Goal: Task Accomplishment & Management: Manage account settings

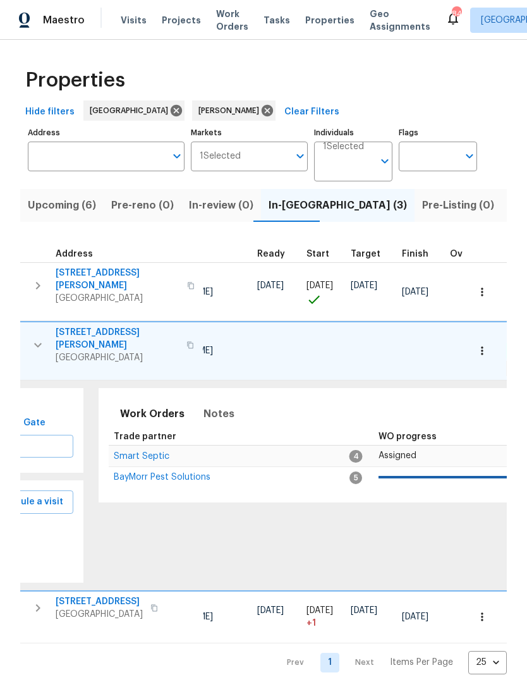
scroll to position [0, 181]
click at [214, 405] on span "Notes" at bounding box center [216, 414] width 31 height 18
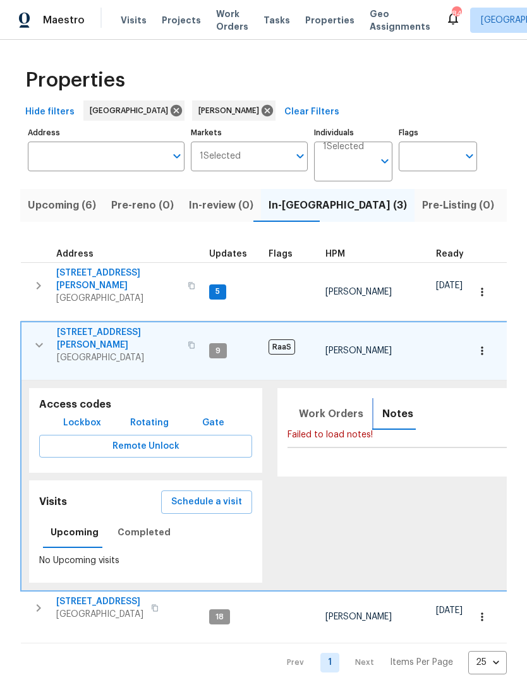
scroll to position [0, 0]
click at [32, 337] on icon "button" at bounding box center [39, 344] width 15 height 15
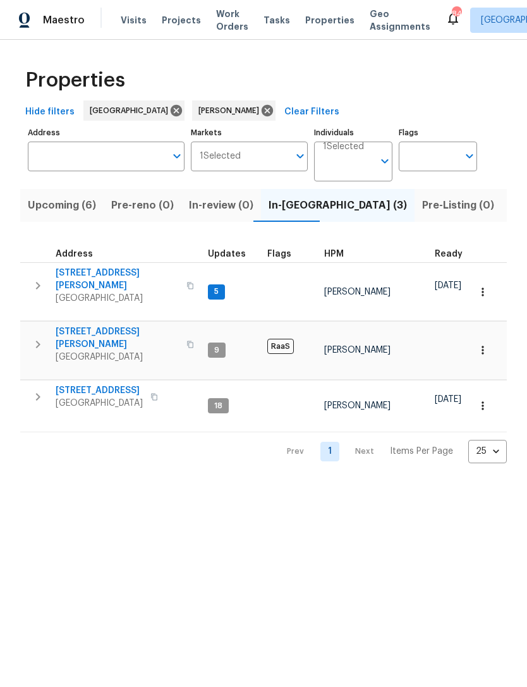
click at [39, 341] on icon "button" at bounding box center [38, 345] width 4 height 8
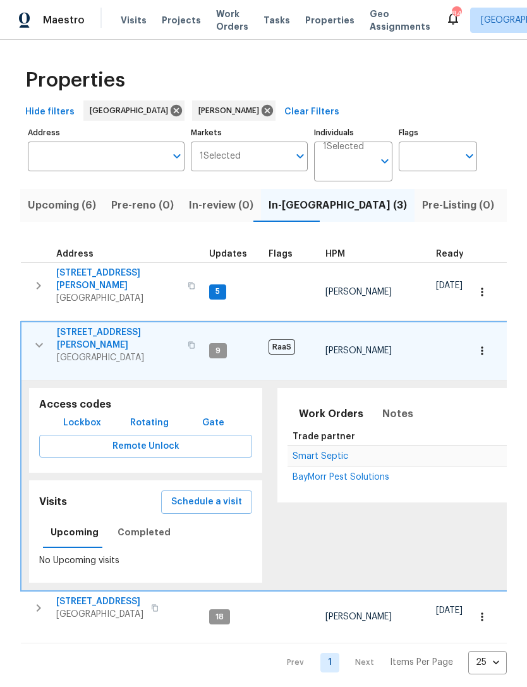
click at [305, 452] on span "Smart Septic" at bounding box center [320, 456] width 56 height 9
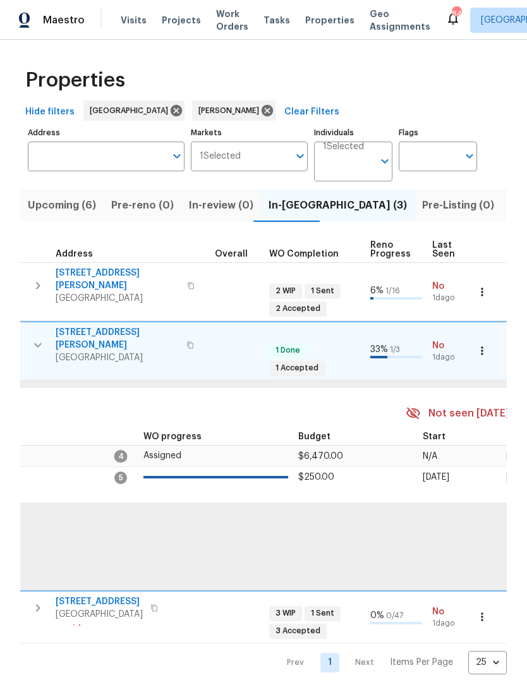
scroll to position [0, 460]
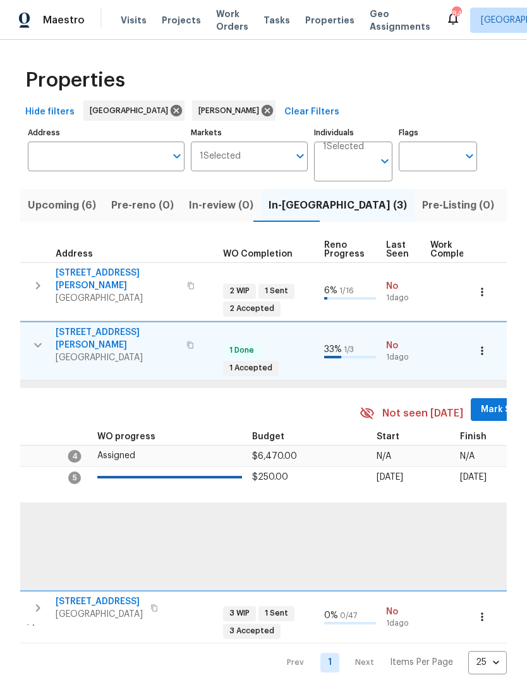
click at [486, 402] on span "Mark Seen" at bounding box center [504, 410] width 47 height 16
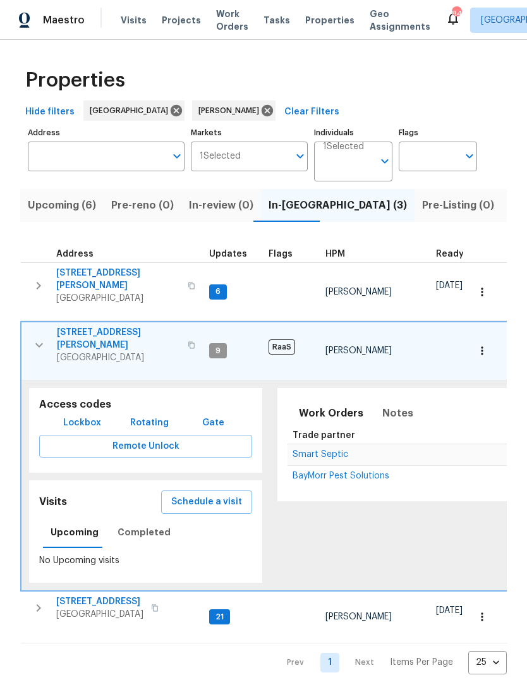
scroll to position [0, 0]
click at [44, 337] on icon "button" at bounding box center [39, 344] width 15 height 15
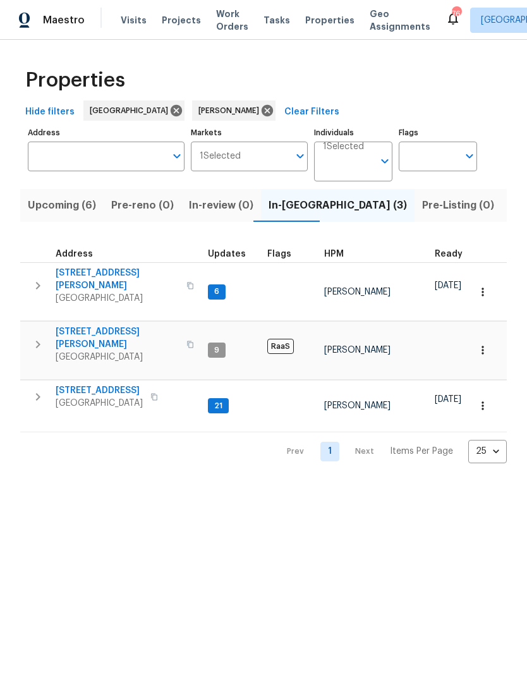
click at [38, 389] on icon "button" at bounding box center [37, 396] width 15 height 15
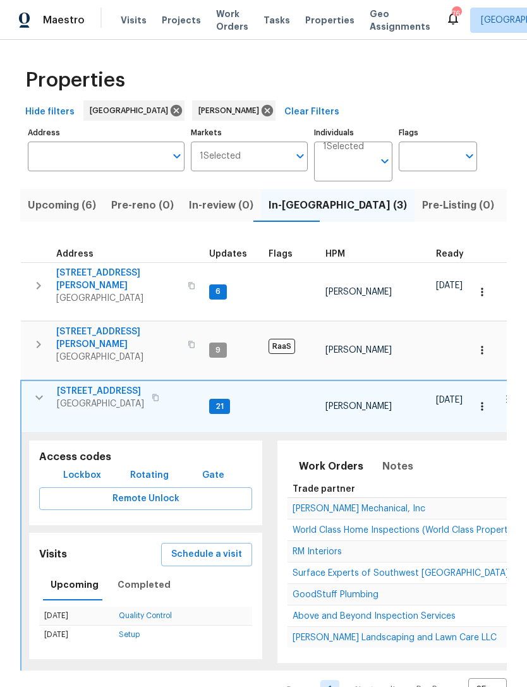
click at [370, 526] on span "World Class Home Inspections (World Class Property Services)" at bounding box center [422, 530] width 260 height 9
click at [35, 280] on icon "button" at bounding box center [38, 285] width 15 height 15
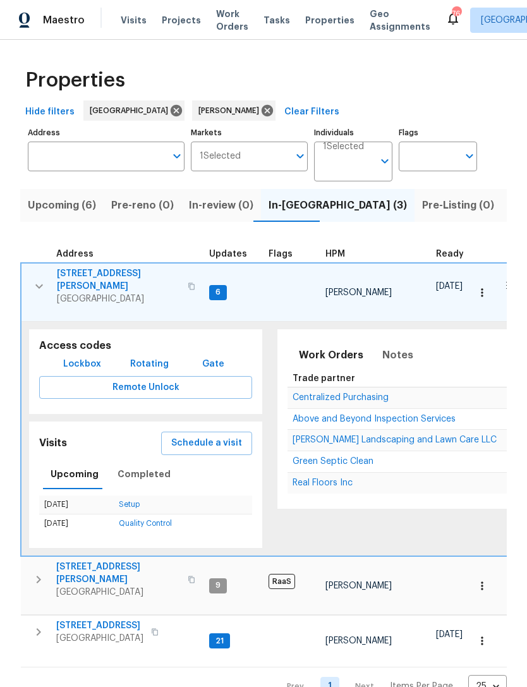
click at [371, 395] on span "Centralized Purchasing" at bounding box center [340, 397] width 96 height 9
click at [488, 291] on icon "button" at bounding box center [482, 292] width 13 height 13
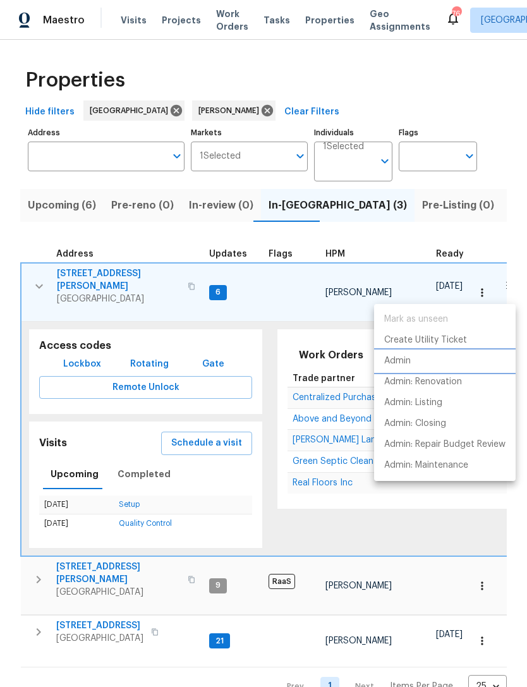
click at [428, 361] on li "Admin" at bounding box center [445, 361] width 142 height 21
click at [44, 222] on div at bounding box center [263, 343] width 527 height 687
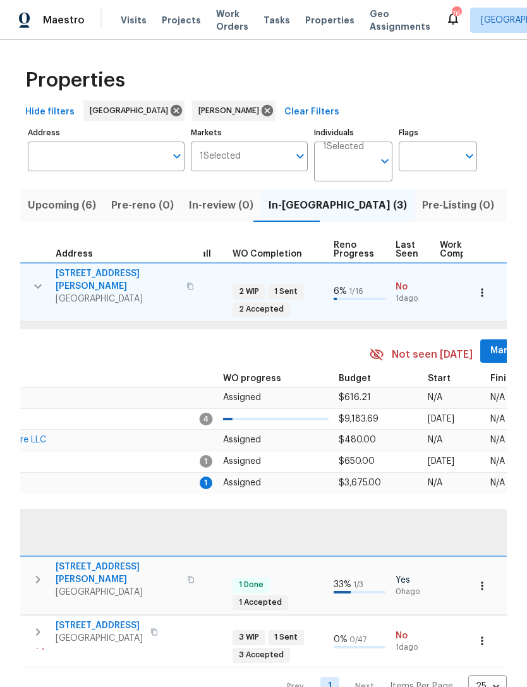
scroll to position [0, 504]
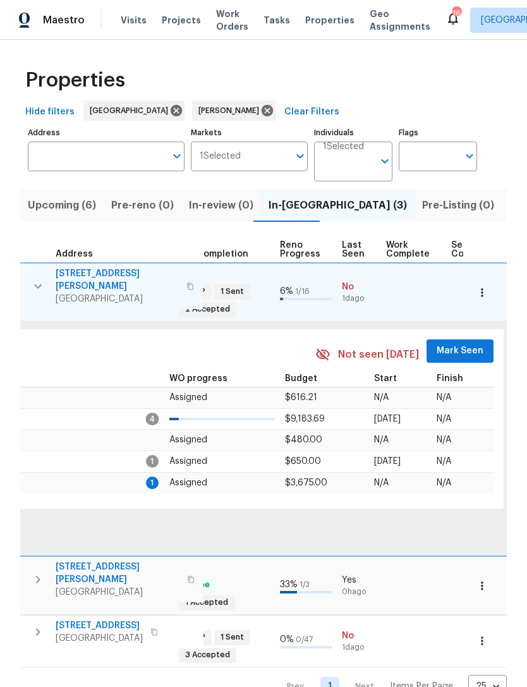
click at [451, 348] on span "Mark Seen" at bounding box center [460, 351] width 47 height 16
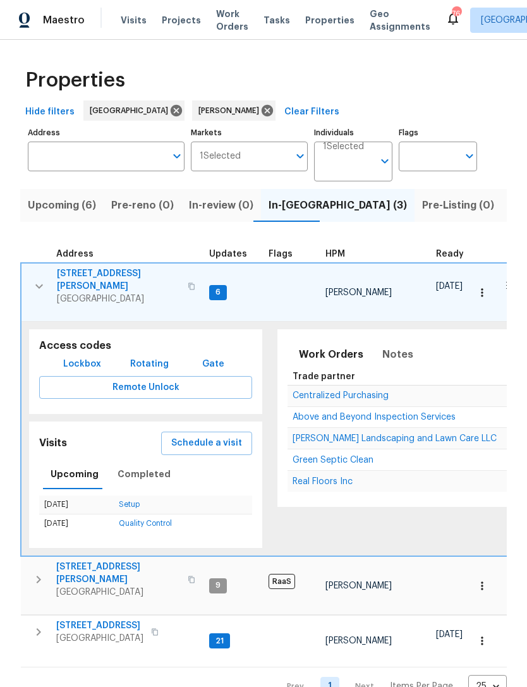
scroll to position [0, 0]
click at [39, 280] on icon "button" at bounding box center [39, 286] width 15 height 15
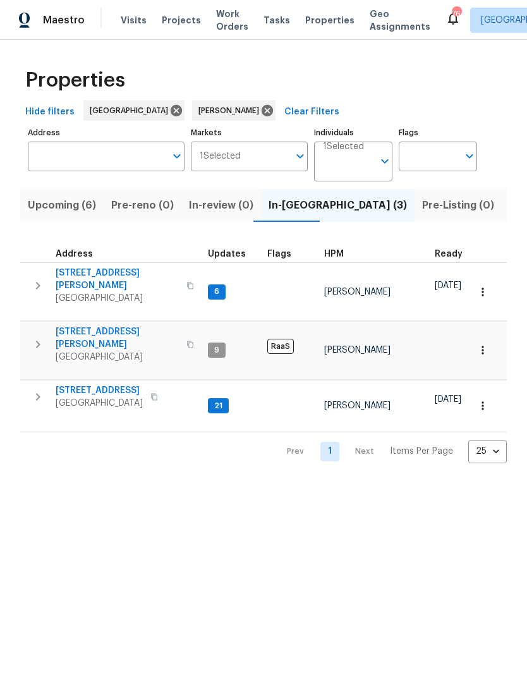
click at [106, 151] on input "Address" at bounding box center [97, 157] width 138 height 30
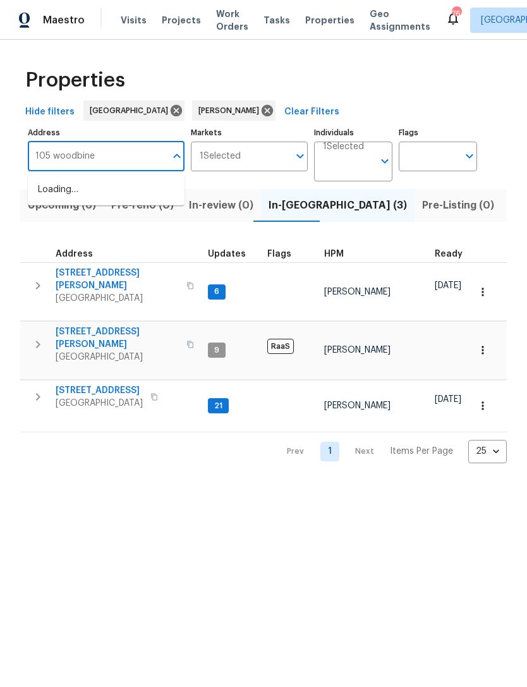
type input "105 woodbine"
click at [136, 185] on li "105 Woodbine Dr Carrollton GA 30117" at bounding box center [106, 196] width 157 height 34
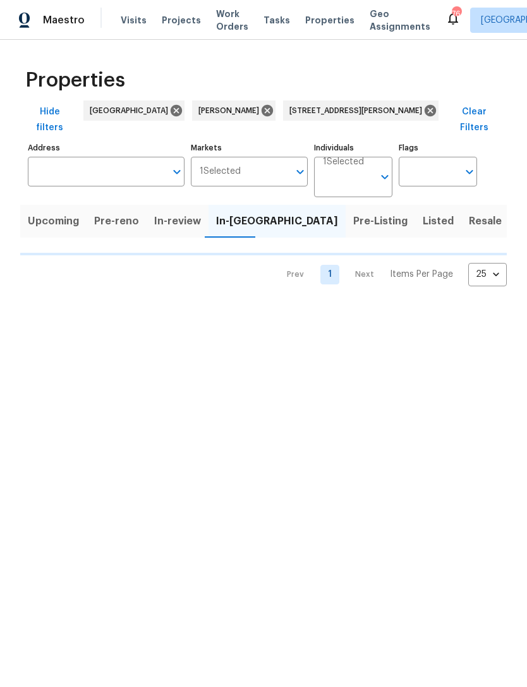
type input "105 Woodbine Dr Carrollton GA 30117"
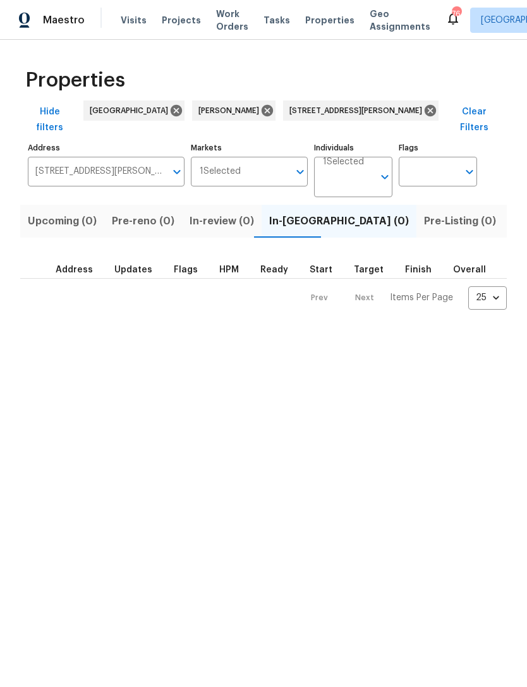
click at [511, 212] on span "Listed (1)" at bounding box center [533, 221] width 45 height 18
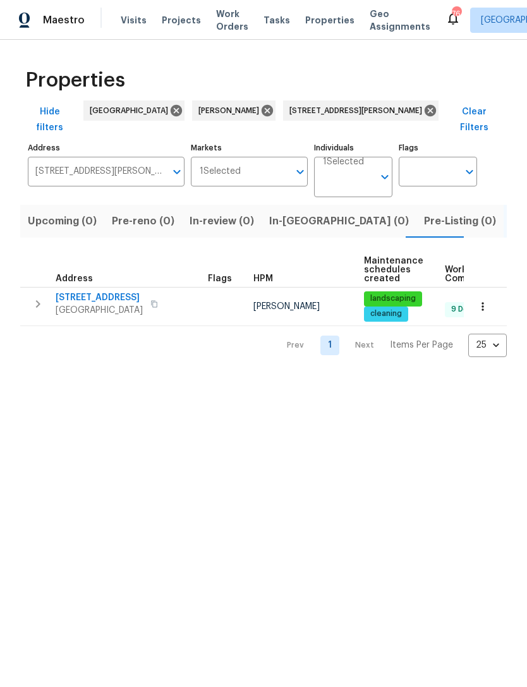
click at [33, 296] on icon "button" at bounding box center [37, 303] width 15 height 15
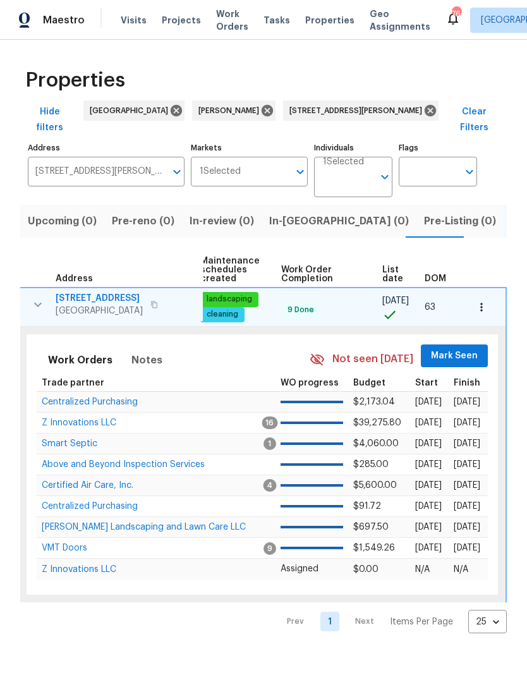
scroll to position [0, 164]
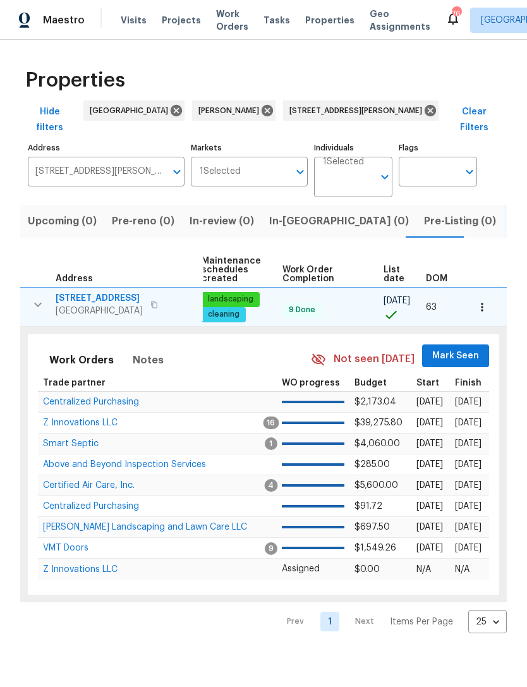
click at [463, 348] on span "Mark Seen" at bounding box center [455, 356] width 47 height 16
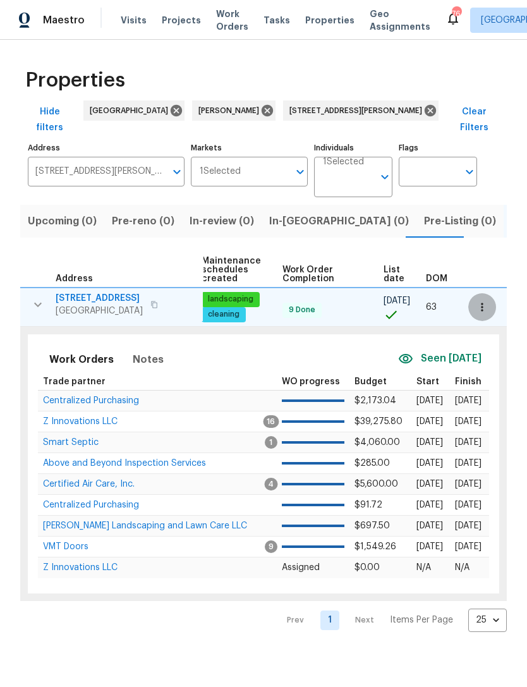
click at [486, 301] on icon "button" at bounding box center [482, 307] width 13 height 13
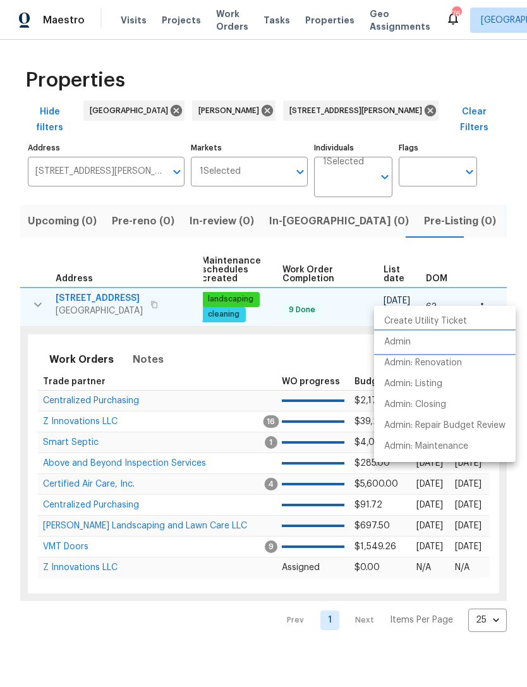
click at [418, 342] on li "Admin" at bounding box center [445, 342] width 142 height 21
click at [304, 347] on div at bounding box center [263, 343] width 527 height 687
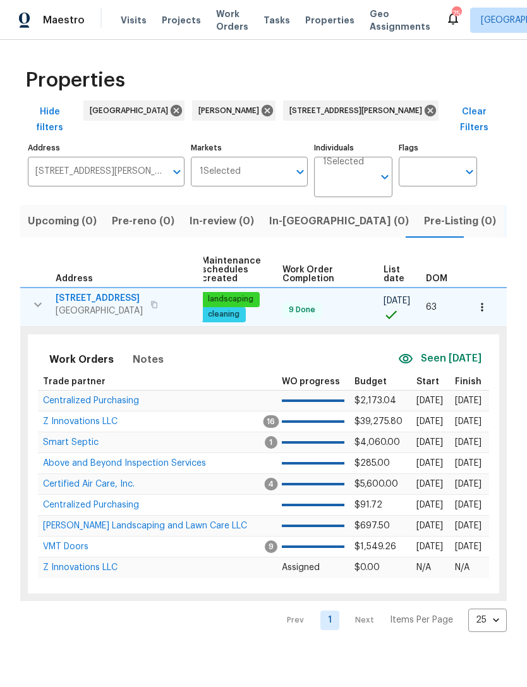
click at [482, 303] on icon "button" at bounding box center [482, 307] width 2 height 8
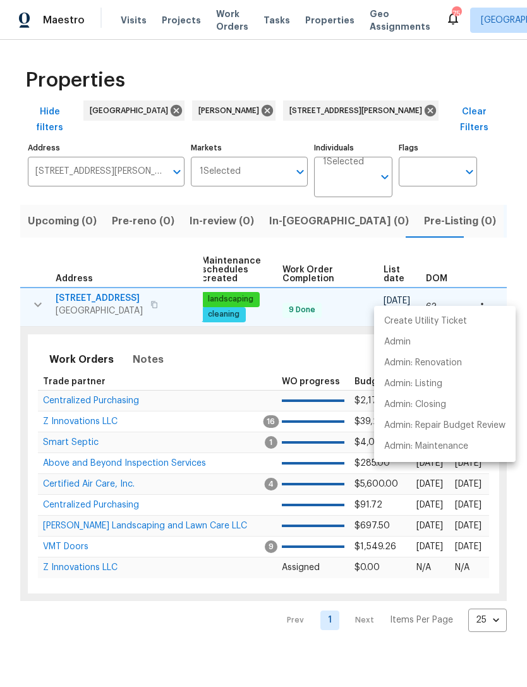
click at [372, 110] on div at bounding box center [263, 343] width 527 height 687
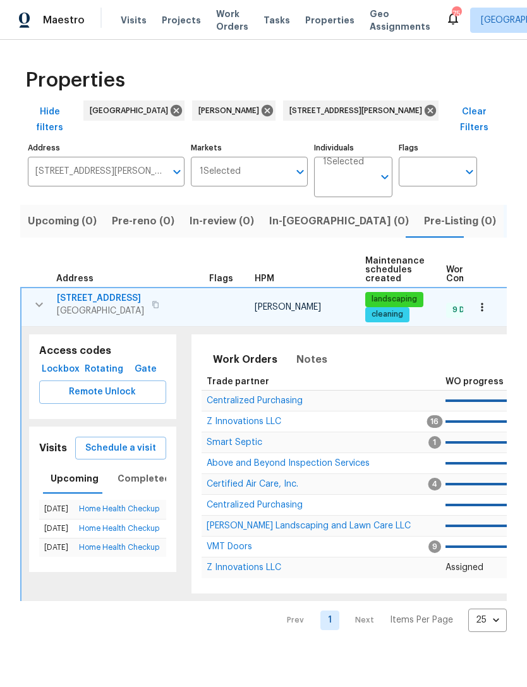
scroll to position [0, -1]
click at [39, 297] on icon "button" at bounding box center [39, 304] width 15 height 15
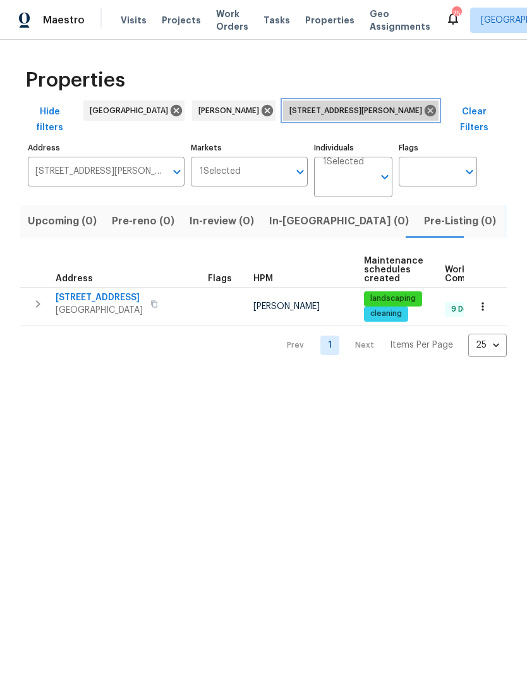
click at [423, 104] on icon at bounding box center [430, 111] width 14 height 14
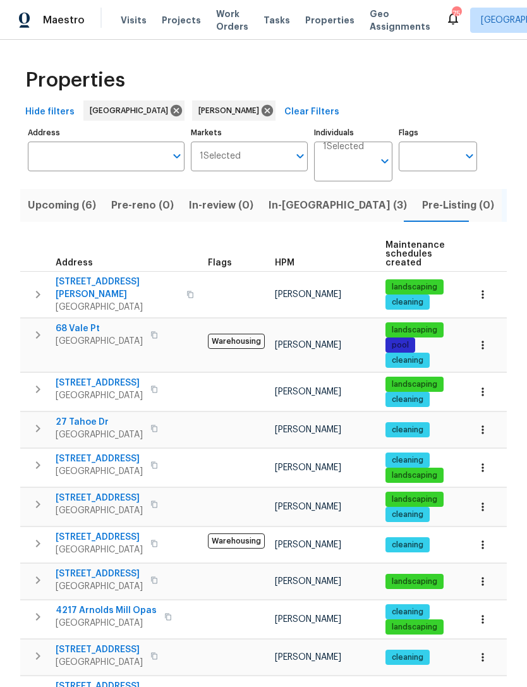
click at [294, 208] on span "In-reno (3)" at bounding box center [337, 205] width 138 height 18
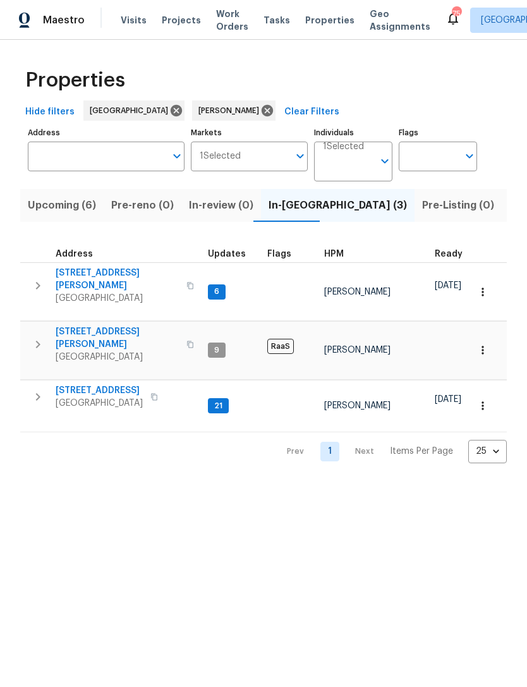
click at [39, 286] on icon "button" at bounding box center [37, 285] width 15 height 15
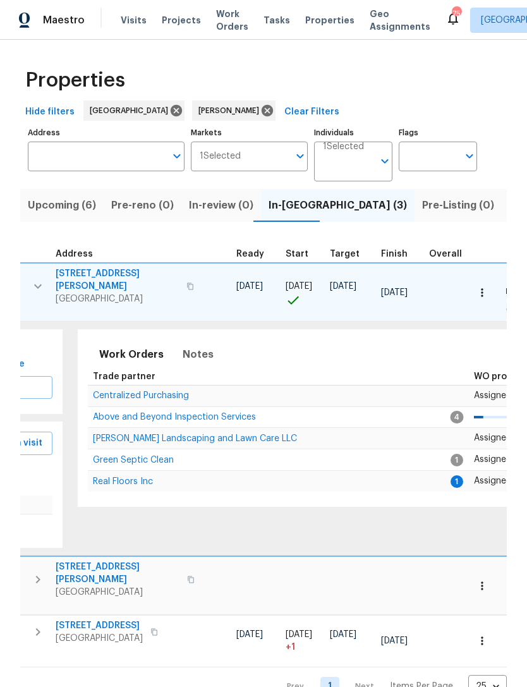
scroll to position [0, 26]
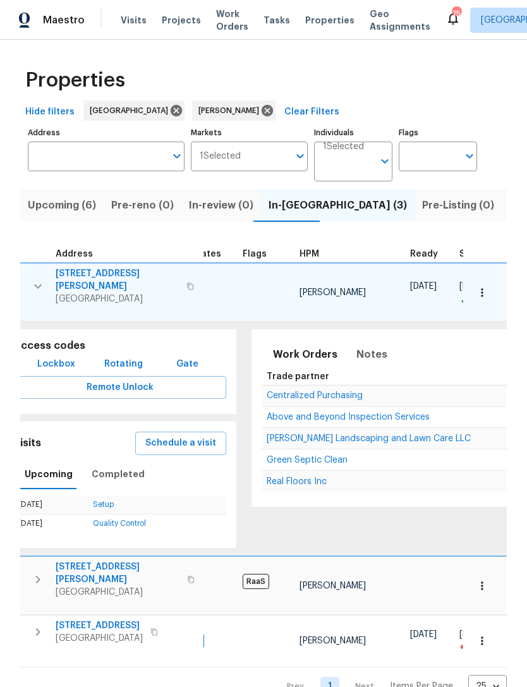
click at [315, 428] on td "Stewart's Landscaping and Lawn Care LLC" at bounding box center [443, 438] width 363 height 21
click at [333, 414] on span "Above and Beyond Inspection Services" at bounding box center [348, 417] width 163 height 9
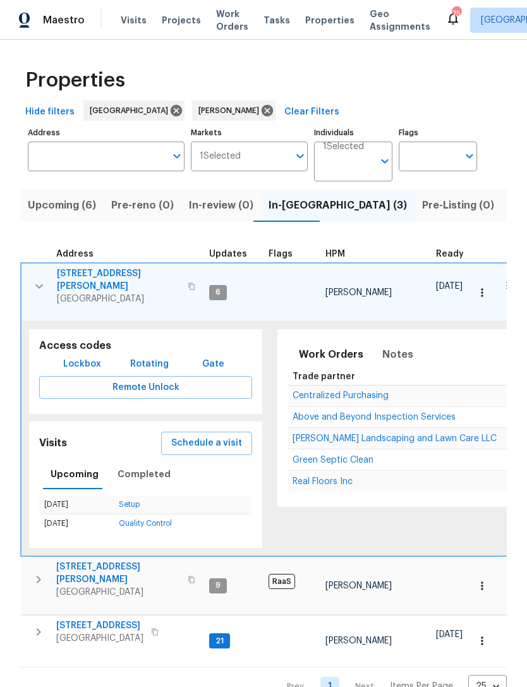
scroll to position [0, 0]
click at [39, 279] on icon "button" at bounding box center [39, 286] width 15 height 15
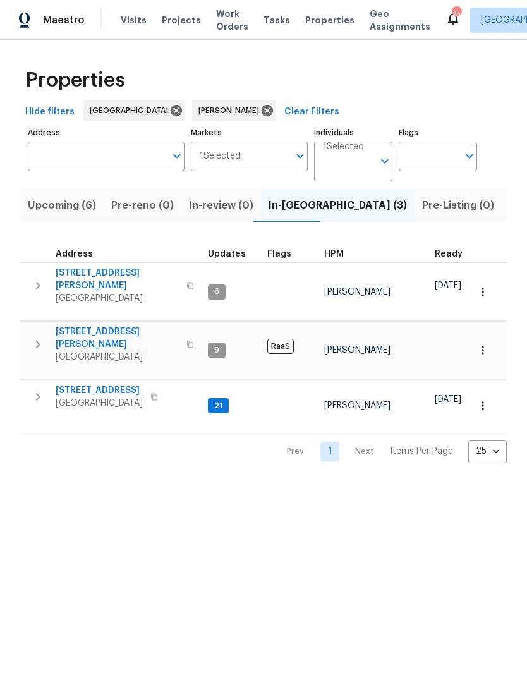
click at [37, 393] on icon "button" at bounding box center [38, 397] width 4 height 8
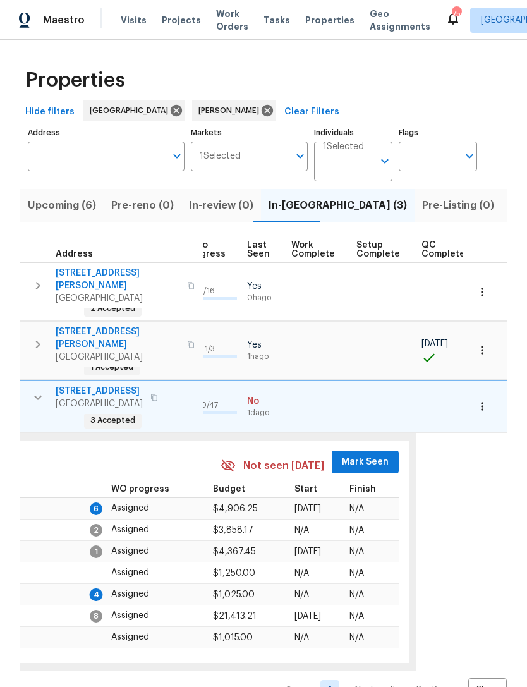
scroll to position [0, 598]
click at [370, 454] on span "Mark Seen" at bounding box center [366, 462] width 47 height 16
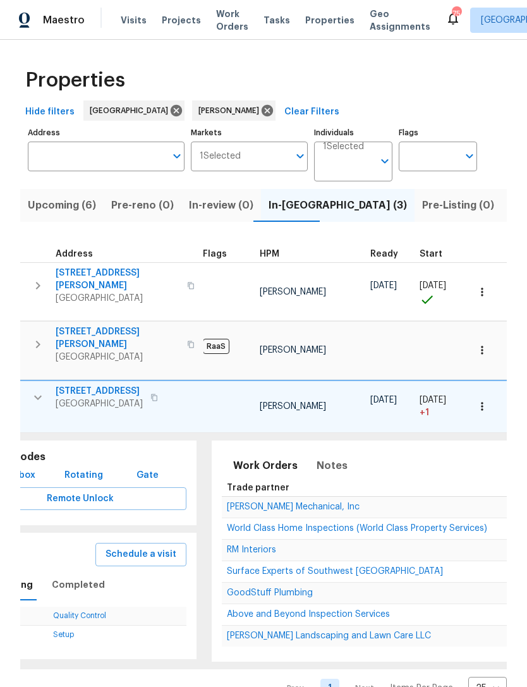
scroll to position [0, 45]
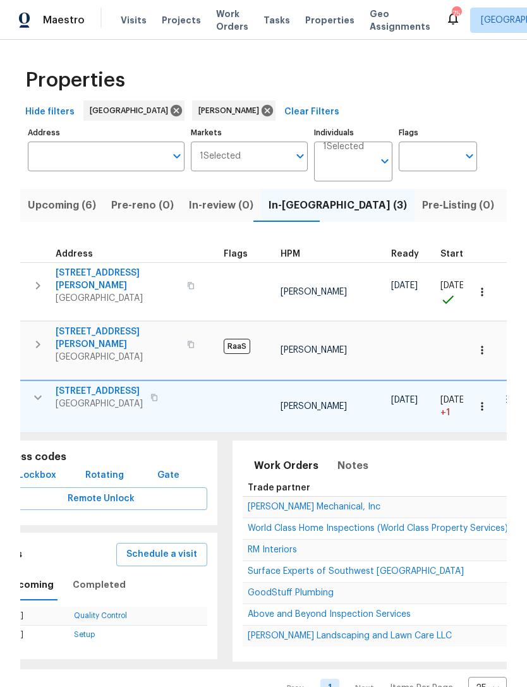
click at [323, 502] on span "[PERSON_NAME] Mechanical, Inc" at bounding box center [314, 506] width 133 height 9
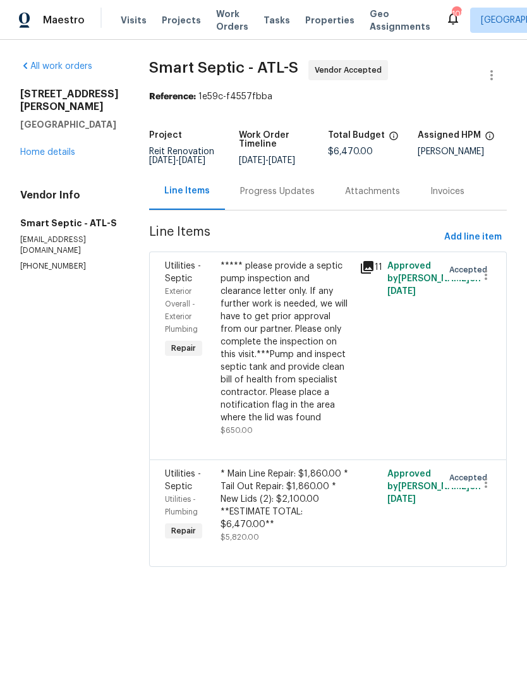
click at [40, 157] on link "Home details" at bounding box center [47, 152] width 55 height 9
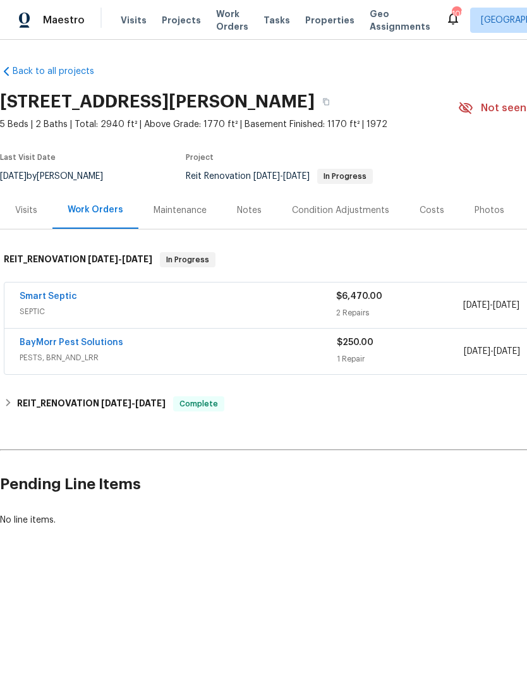
click at [256, 207] on div "Notes" at bounding box center [249, 210] width 25 height 13
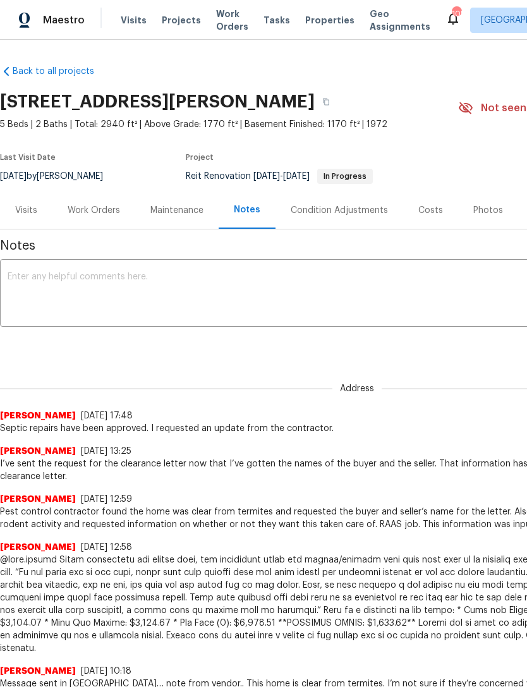
click at [45, 297] on textarea at bounding box center [357, 294] width 699 height 44
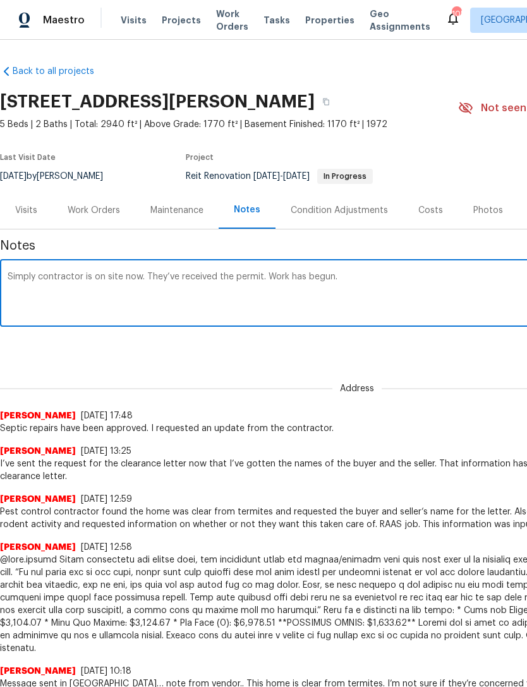
click at [31, 279] on textarea "Simply contractor is on site now. They’ve received the permit. Work has begun." at bounding box center [357, 294] width 699 height 44
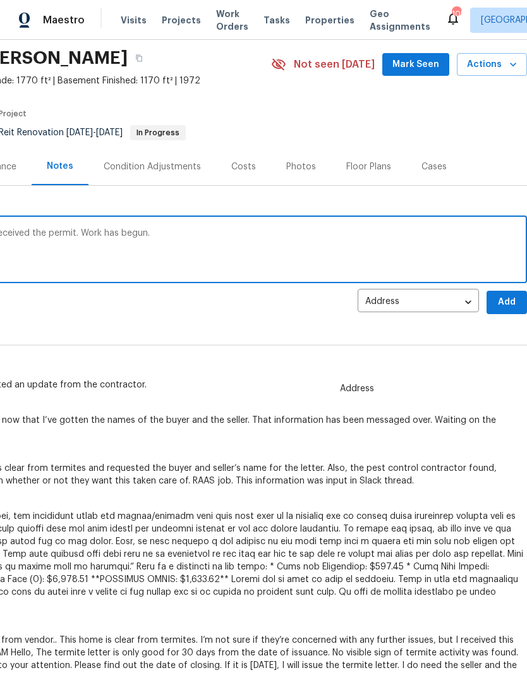
scroll to position [44, 187]
type textarea "Septic contractor is on site now. They’ve received the permit. Work has begun."
click at [507, 303] on span "Add" at bounding box center [507, 302] width 20 height 16
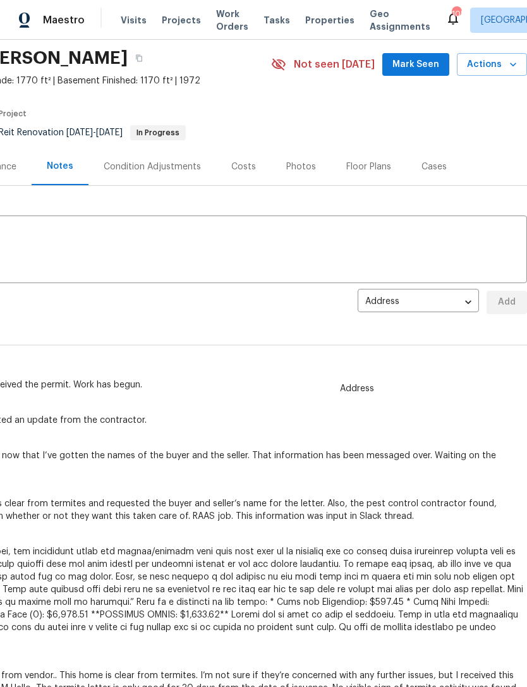
click at [428, 60] on span "Mark Seen" at bounding box center [415, 65] width 47 height 16
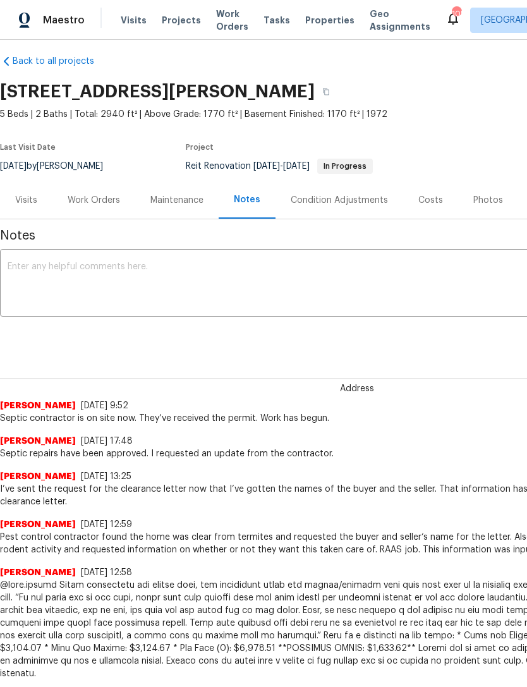
scroll to position [9, 0]
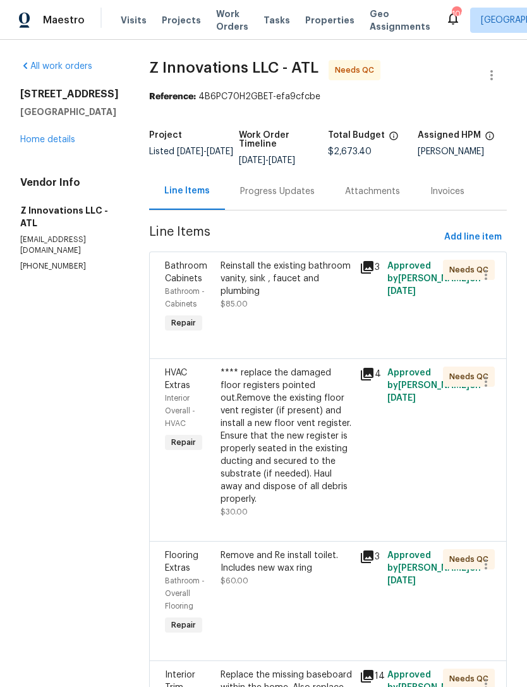
click at [41, 144] on link "Home details" at bounding box center [47, 139] width 55 height 9
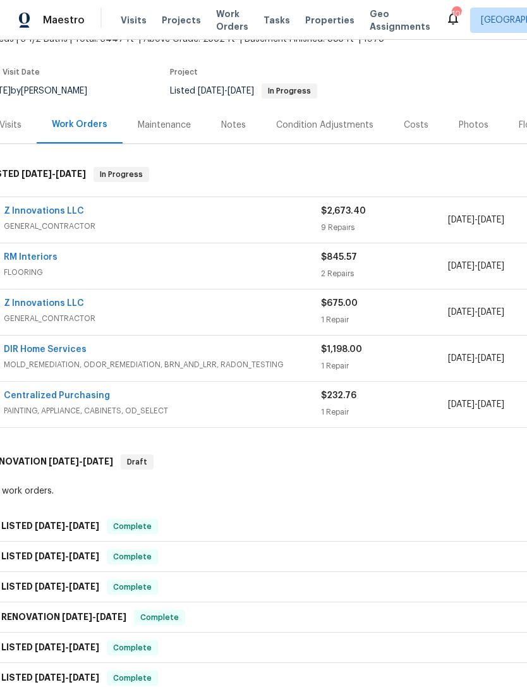
scroll to position [80, 17]
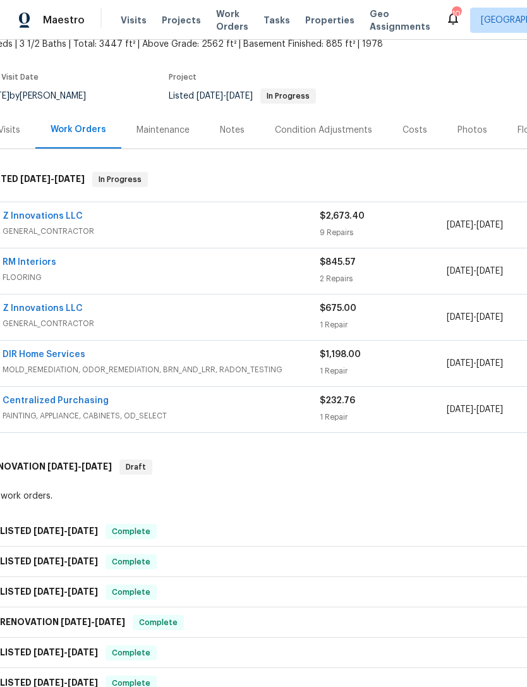
click at [231, 128] on div "Notes" at bounding box center [232, 130] width 25 height 13
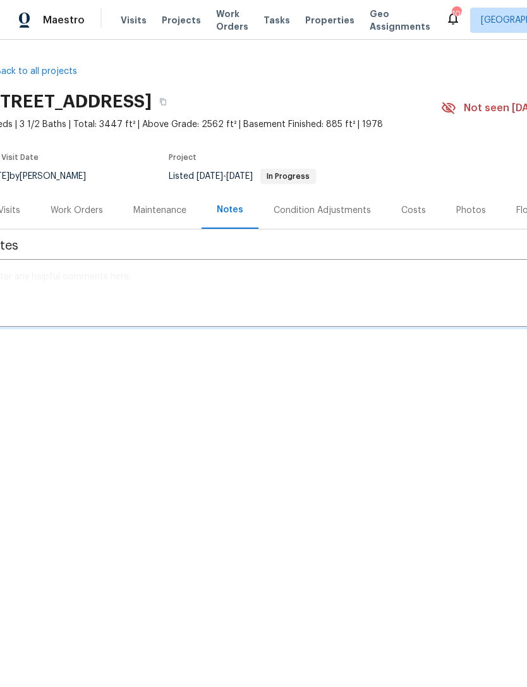
scroll to position [0, 17]
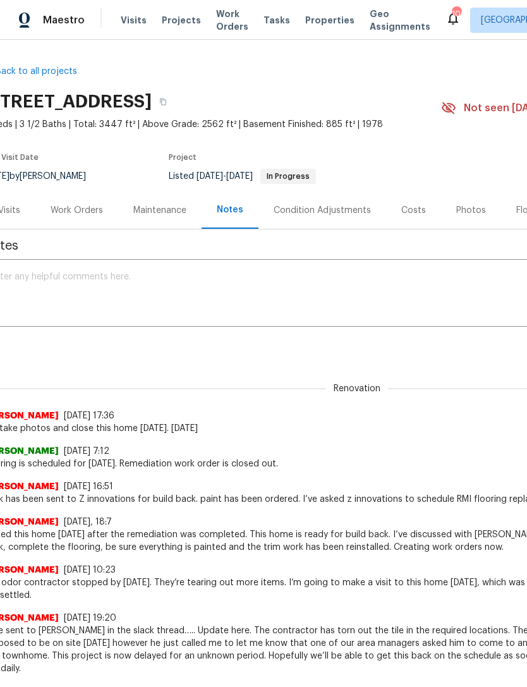
click at [61, 303] on textarea at bounding box center [340, 294] width 699 height 44
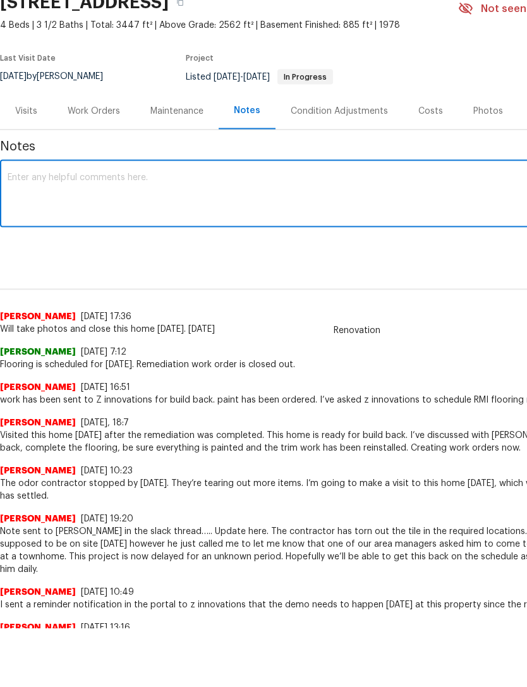
scroll to position [41, 0]
click at [297, 231] on textarea "Well, I was on vacation, Marco notified me that there was some ordering growth …" at bounding box center [357, 253] width 699 height 44
click at [414, 231] on textarea "Well, I was on vacation, Marco notified me that there was some organic growth i…" at bounding box center [357, 253] width 699 height 44
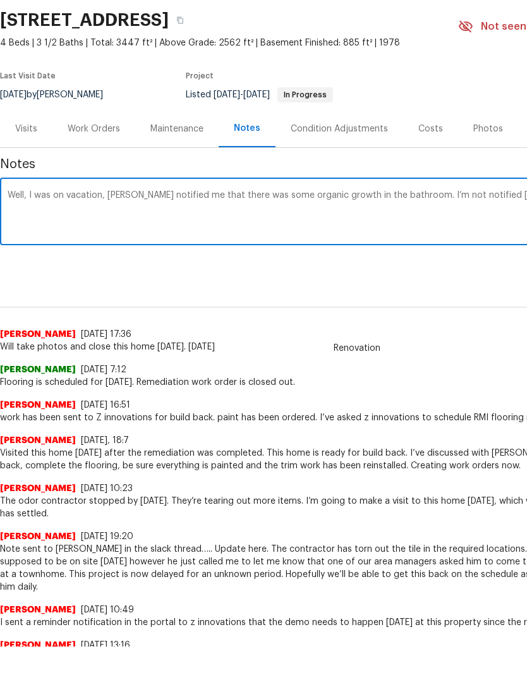
scroll to position [41, 187]
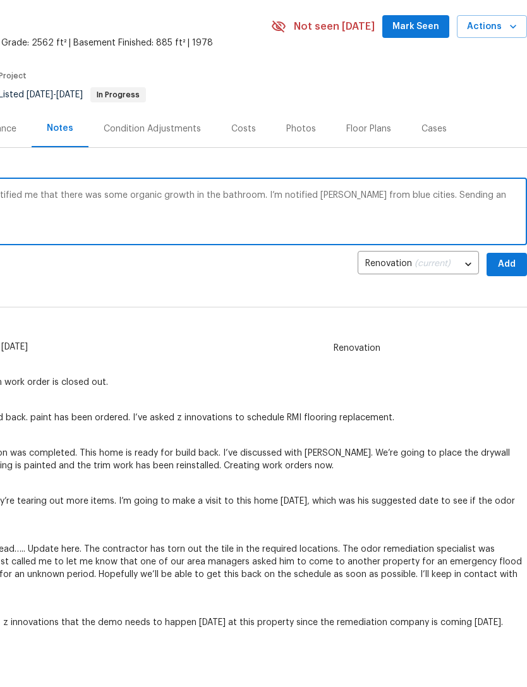
type textarea "Well, I was on vacation, Marco notified me that there was some organic growth i…"
click at [509, 297] on span "Add" at bounding box center [507, 305] width 20 height 16
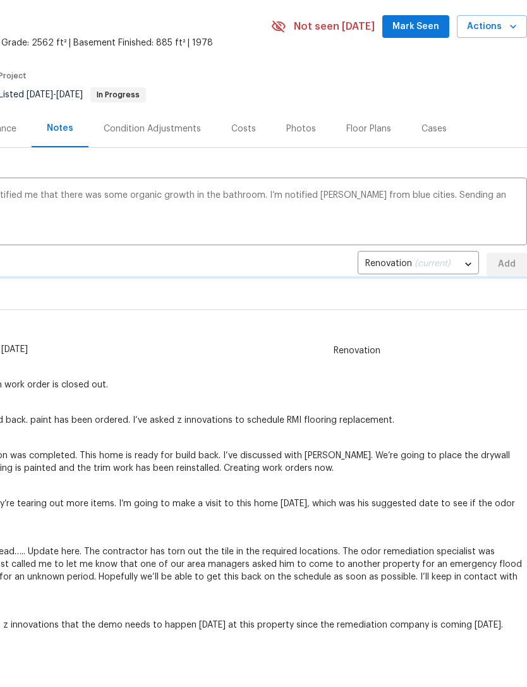
scroll to position [40, 0]
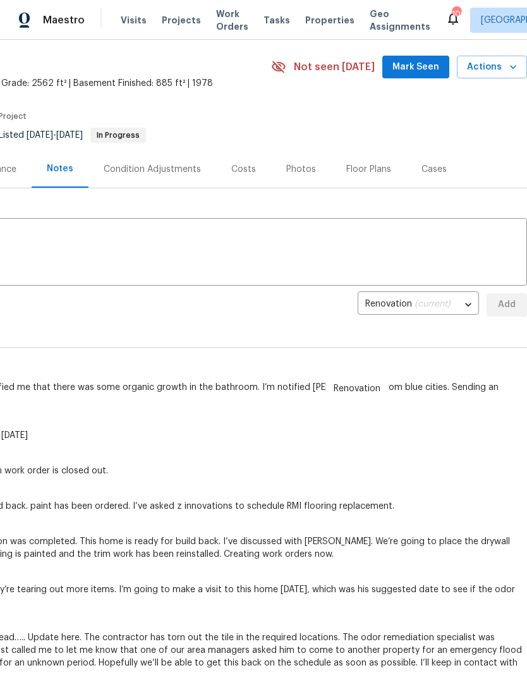
click at [421, 59] on span "Mark Seen" at bounding box center [415, 67] width 47 height 16
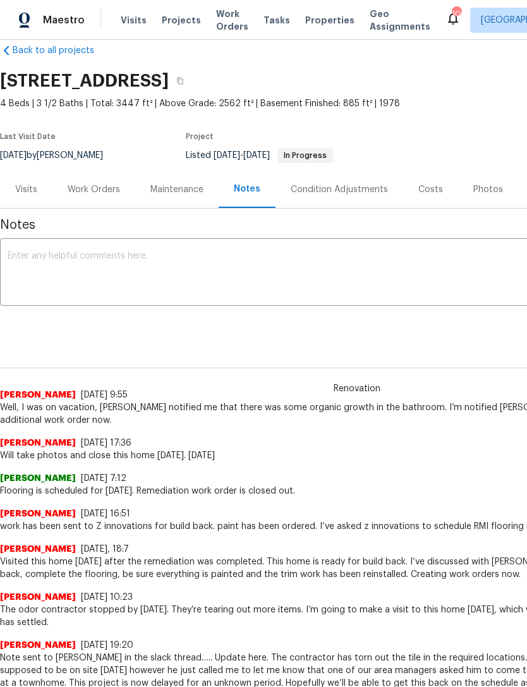
scroll to position [21, 0]
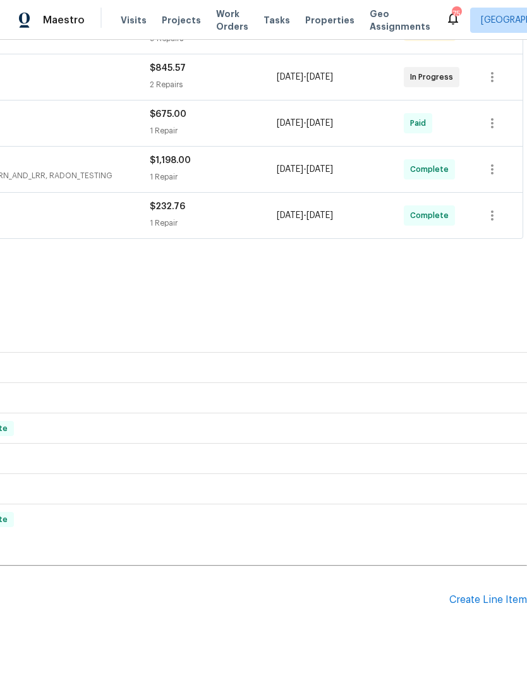
scroll to position [274, 187]
click at [486, 598] on div "Create Line Item" at bounding box center [488, 600] width 78 height 12
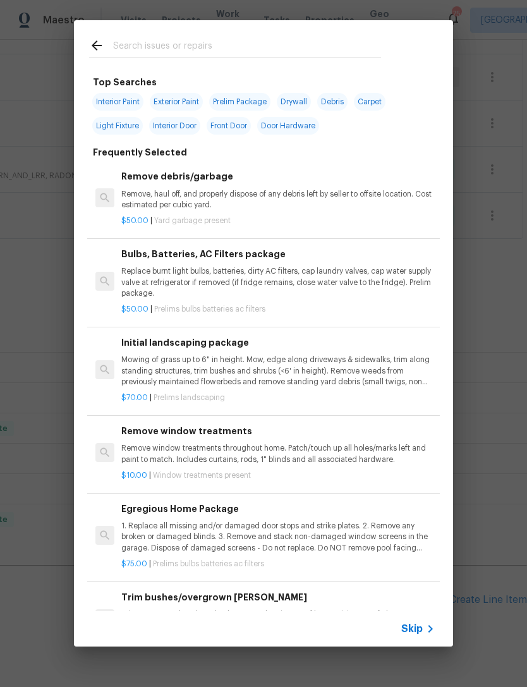
click at [354, 52] on input "text" at bounding box center [247, 47] width 268 height 19
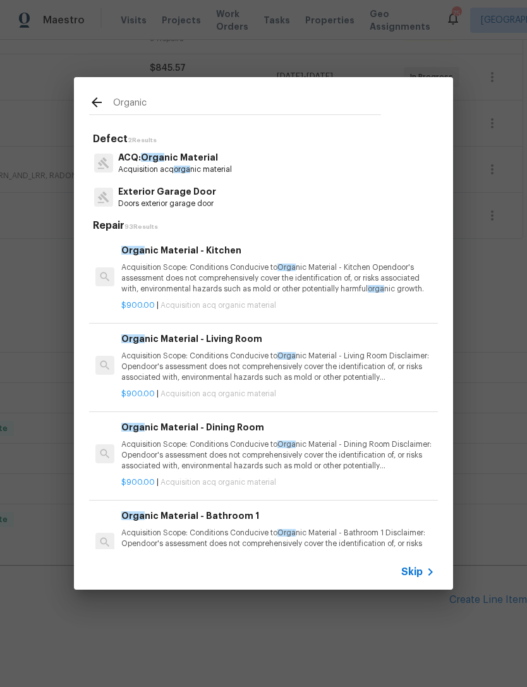
type input "Organic"
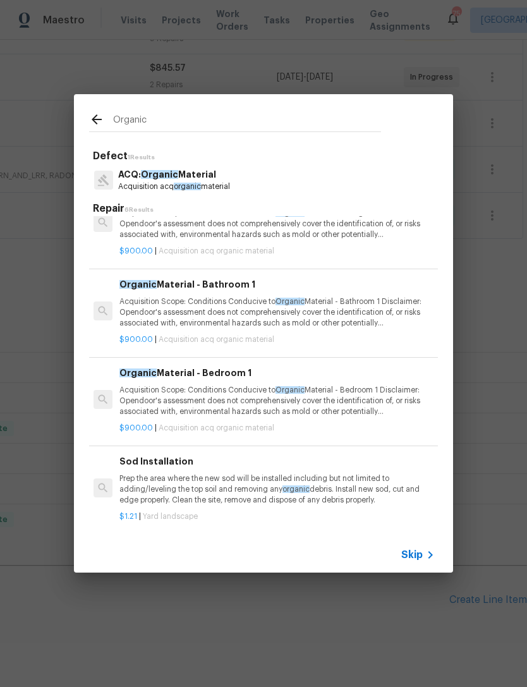
scroll to position [213, 2]
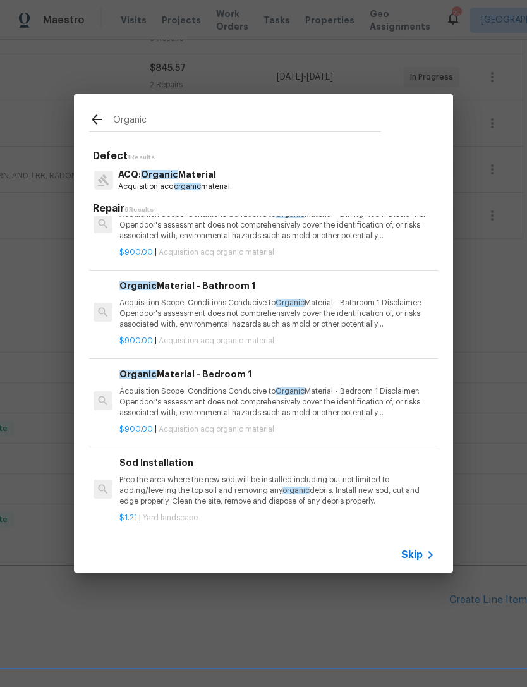
click at [159, 301] on p "Acquisition Scope: Conditions Conducive to Organic Material - Bathroom 1 Discla…" at bounding box center [275, 314] width 313 height 32
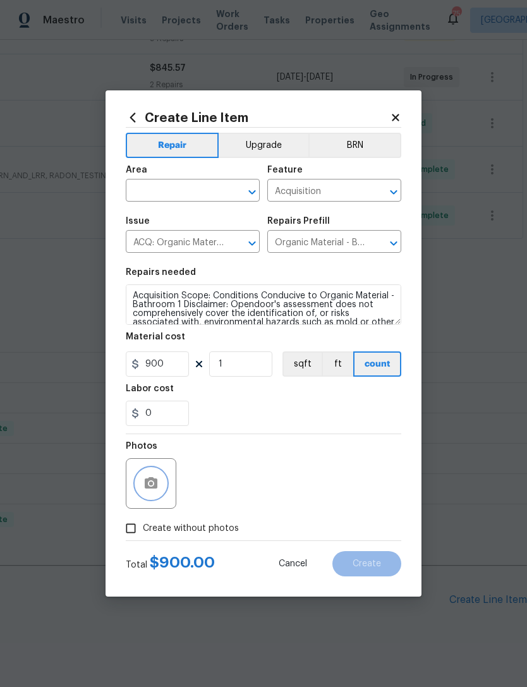
click at [148, 488] on icon "button" at bounding box center [151, 482] width 13 height 11
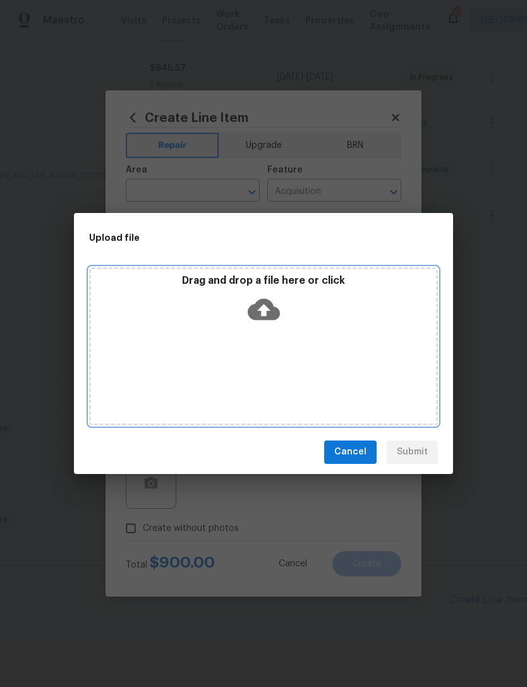
click at [274, 301] on icon at bounding box center [264, 309] width 32 height 32
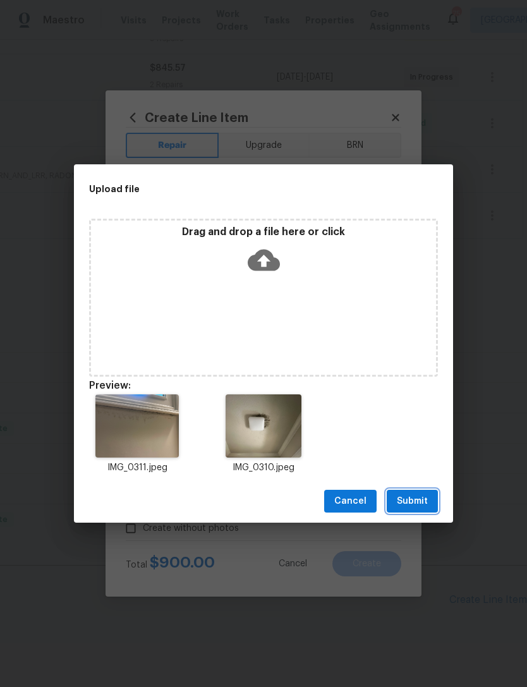
click at [416, 499] on span "Submit" at bounding box center [412, 501] width 31 height 16
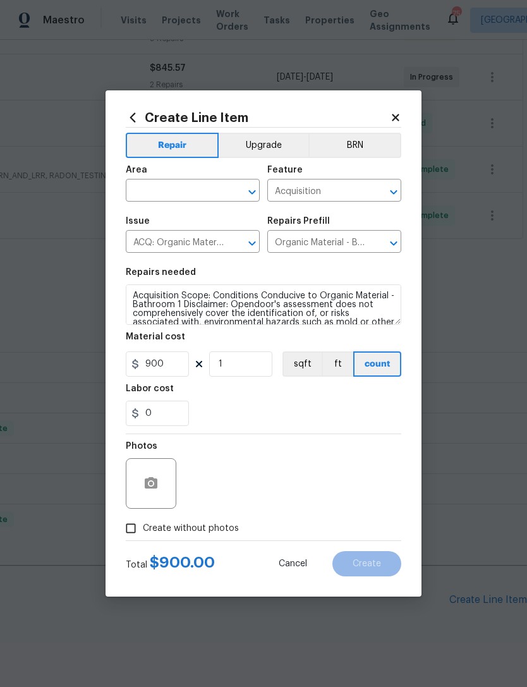
click at [181, 190] on input "text" at bounding box center [175, 192] width 99 height 20
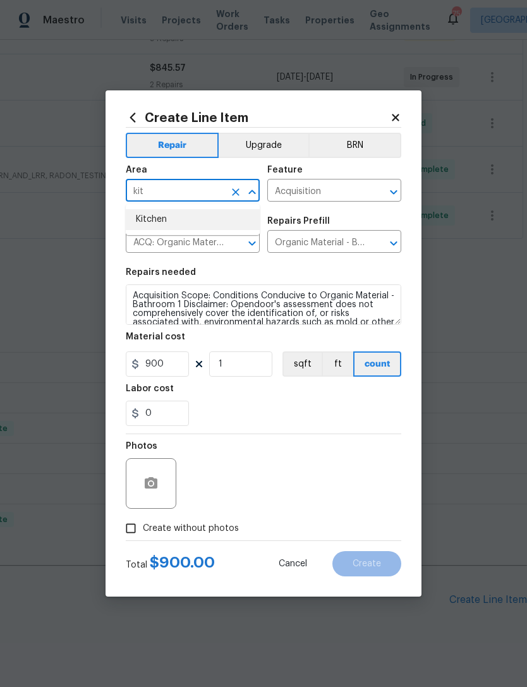
click at [213, 215] on li "Kitchen" at bounding box center [193, 219] width 134 height 21
type input "Kitchen"
click at [312, 399] on div "Labor cost" at bounding box center [263, 392] width 275 height 16
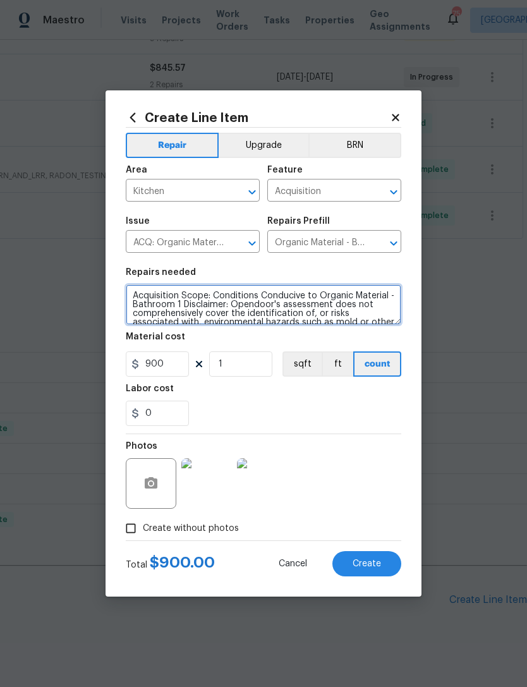
click at [311, 303] on textarea "Acquisition Scope: Conditions Conducive to Organic Material - Bathroom 1 Discla…" at bounding box center [263, 304] width 275 height 40
click at [313, 305] on textarea "Acquisition Scope: Conditions Conducive to Organic Material - Bathroom 1 Discla…" at bounding box center [263, 304] width 275 height 40
click at [313, 304] on textarea "Acquisition Scope: Conditions Conducive to Organic Material - Bathroom 1 Discla…" at bounding box center [263, 304] width 275 height 40
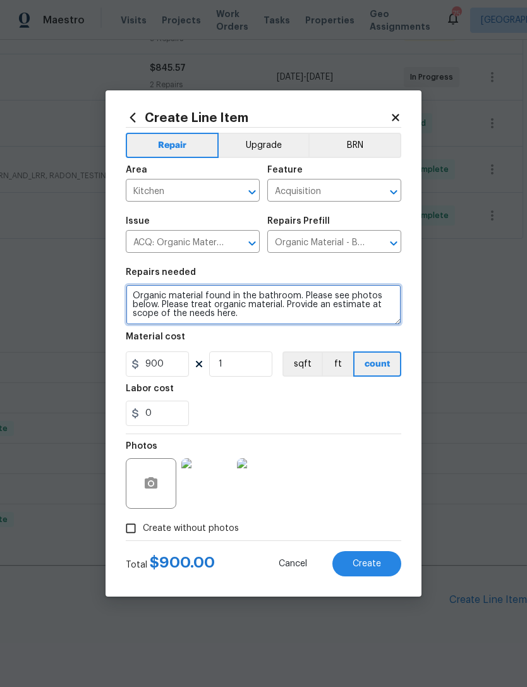
scroll to position [274, 0]
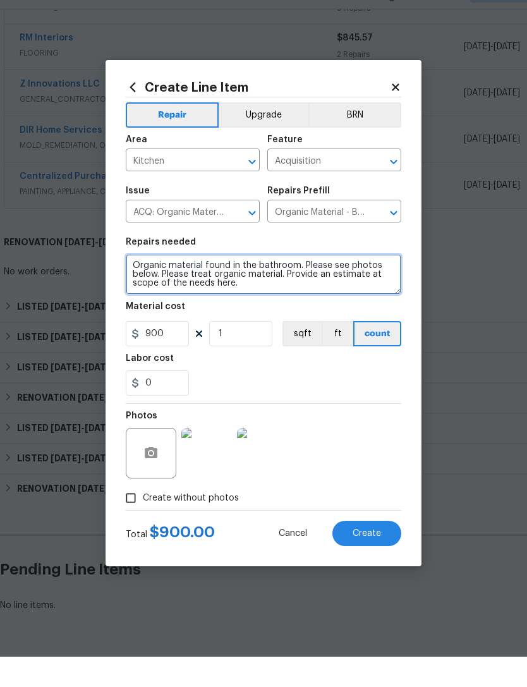
click at [383, 284] on textarea "Organic material found in the bathroom. Please see photos below. Please treat o…" at bounding box center [263, 304] width 275 height 40
click at [386, 284] on textarea "Organic material found in the bathroom. Please see photos below. Please treat o…" at bounding box center [263, 304] width 275 height 40
type textarea "Organic material found in the bathroom. Please see photos below. Please treat o…"
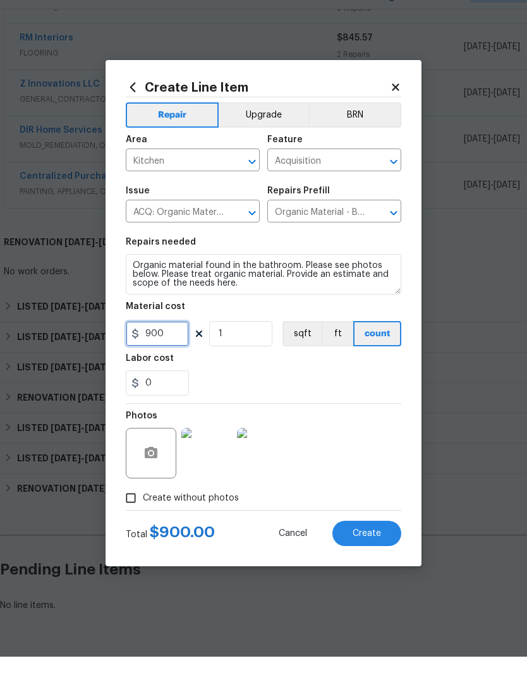
click at [166, 351] on input "900" at bounding box center [157, 363] width 63 height 25
type input "400"
click at [360, 384] on div "Labor cost" at bounding box center [263, 392] width 275 height 16
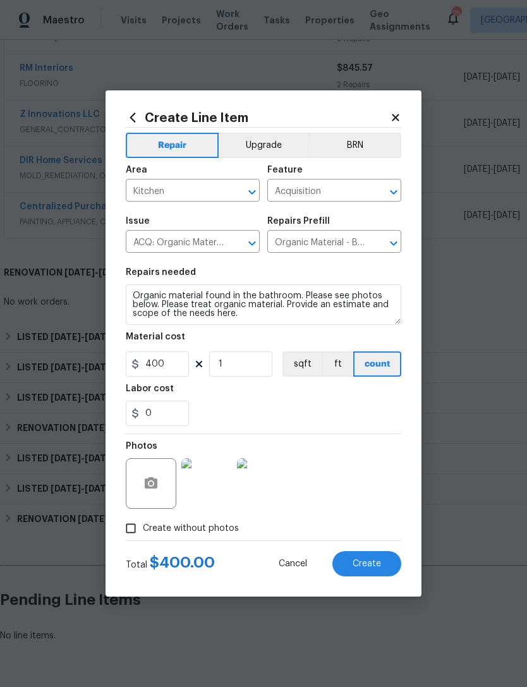
click at [373, 560] on span "Create" at bounding box center [367, 563] width 28 height 9
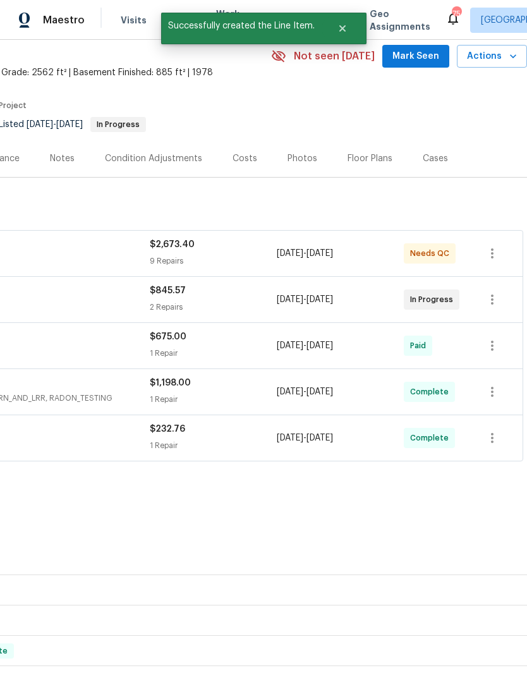
scroll to position [54, 189]
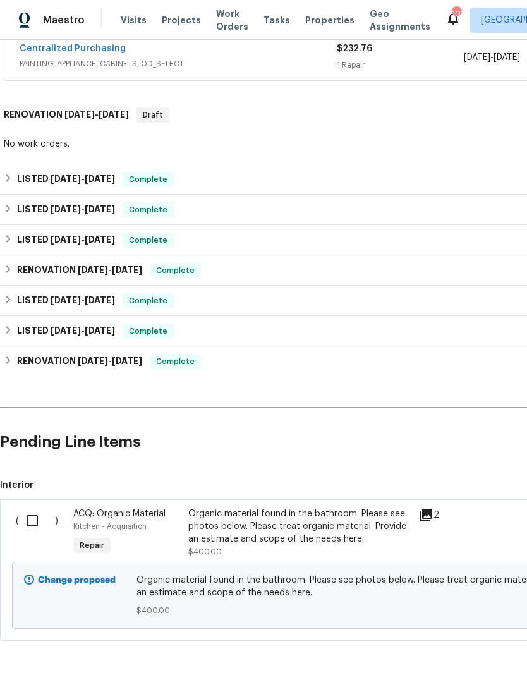
scroll to position [431, 0]
click at [39, 521] on input "checkbox" at bounding box center [37, 521] width 36 height 27
checkbox input "true"
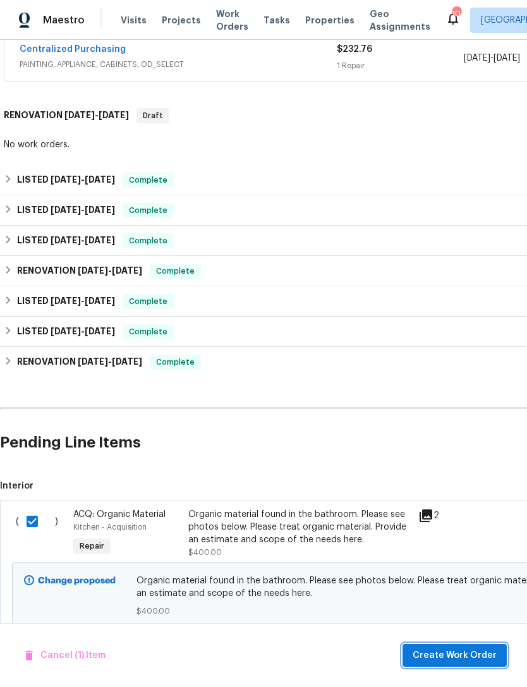
click at [472, 655] on span "Create Work Order" at bounding box center [455, 656] width 84 height 16
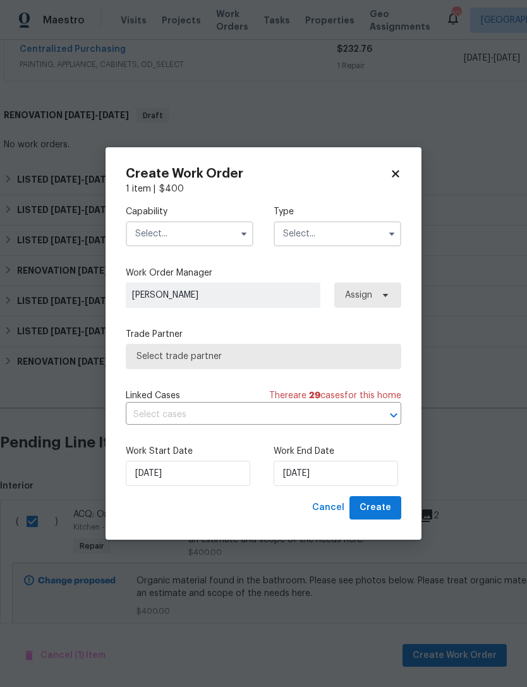
click at [209, 224] on input "text" at bounding box center [190, 233] width 128 height 25
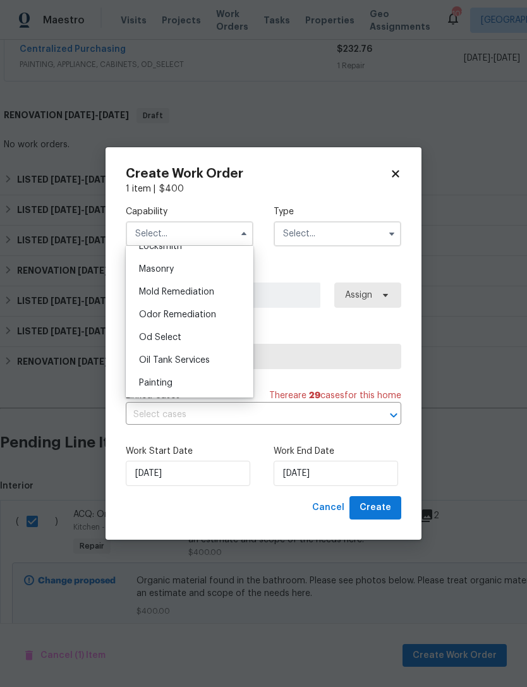
scroll to position [938, 0]
click at [212, 313] on span "Odor Remediation" at bounding box center [177, 315] width 77 height 9
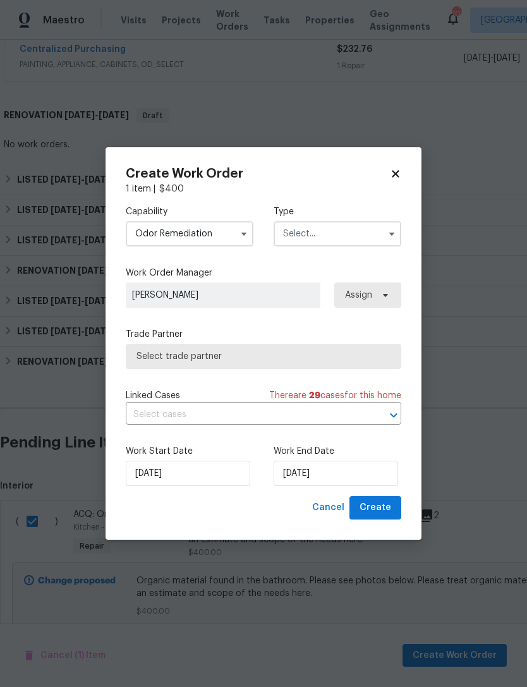
click at [230, 239] on input "Odor Remediation" at bounding box center [190, 233] width 128 height 25
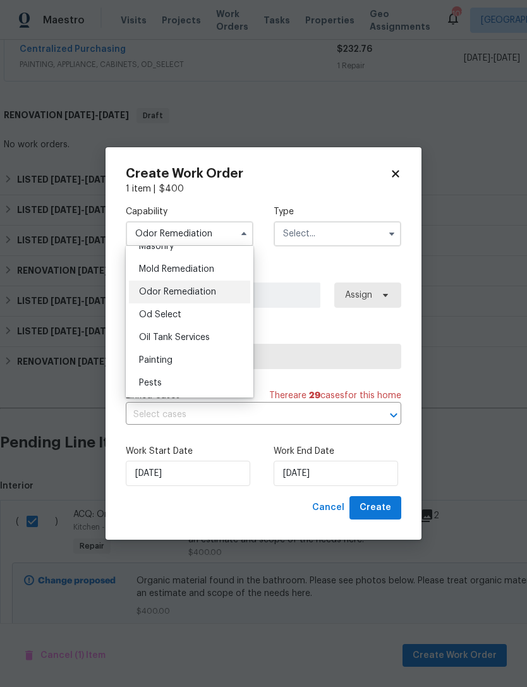
scroll to position [961, 0]
click at [216, 264] on div "Mold Remediation" at bounding box center [189, 269] width 121 height 23
type input "Mold Remediation"
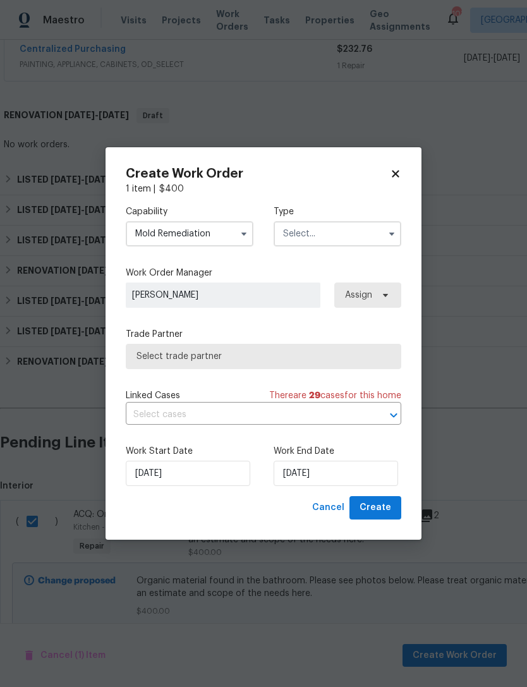
click at [370, 233] on input "text" at bounding box center [338, 233] width 128 height 25
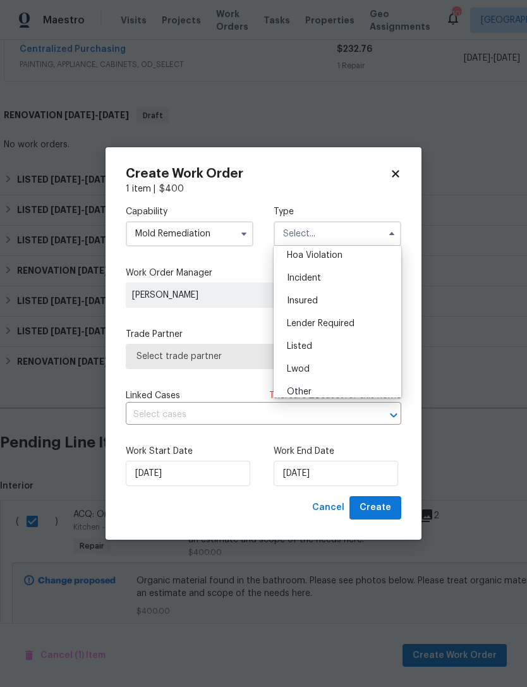
scroll to position [28, 0]
click at [367, 342] on div "Listed" at bounding box center [337, 345] width 121 height 23
type input "Listed"
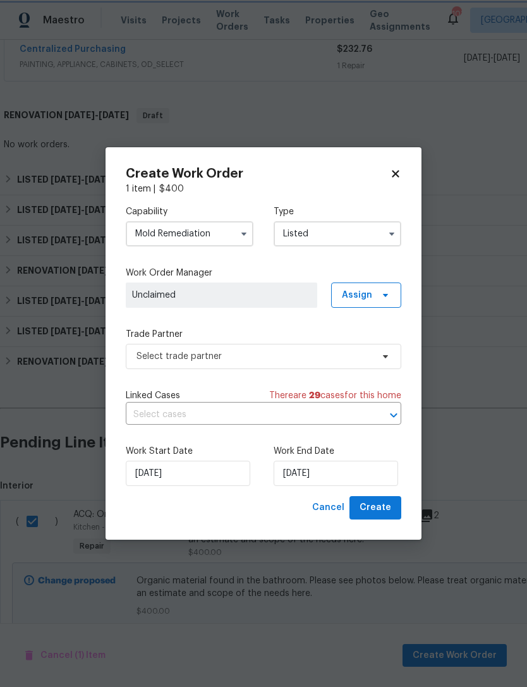
scroll to position [0, 0]
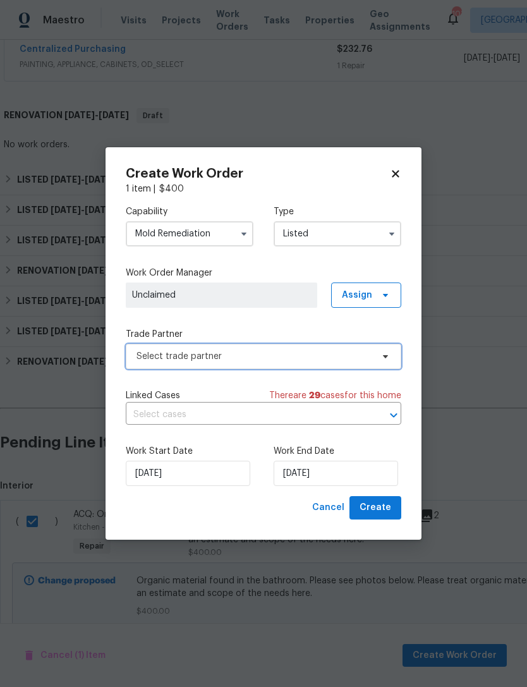
click at [376, 349] on span "Select trade partner" at bounding box center [263, 356] width 275 height 25
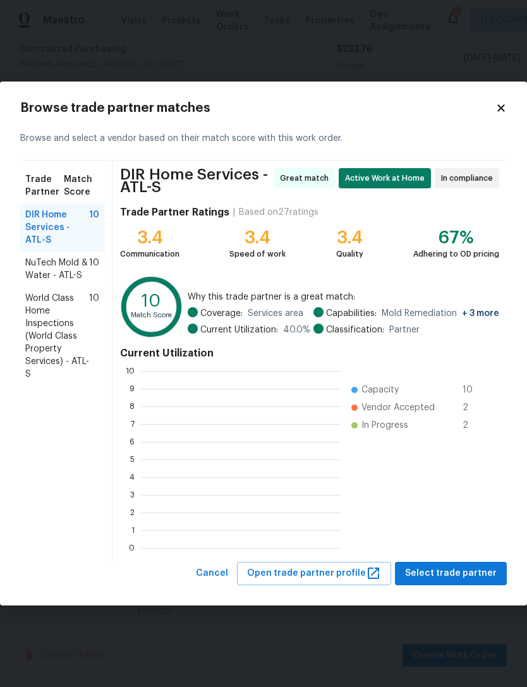
scroll to position [177, 200]
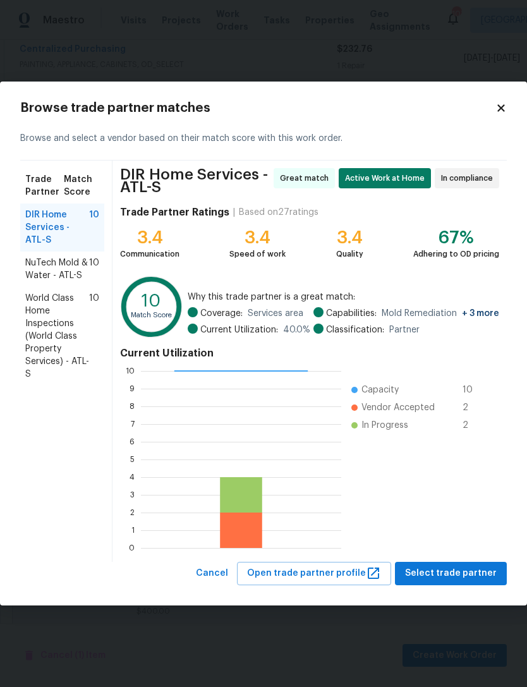
click at [40, 337] on span "World Class Home Inspections (World Class Property Services) - ATL-S" at bounding box center [57, 336] width 64 height 88
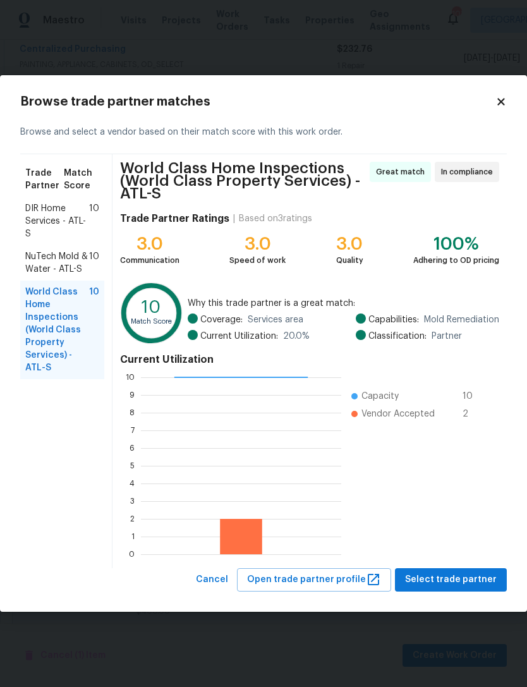
click at [49, 214] on span "DIR Home Services - ATL-S" at bounding box center [57, 221] width 64 height 38
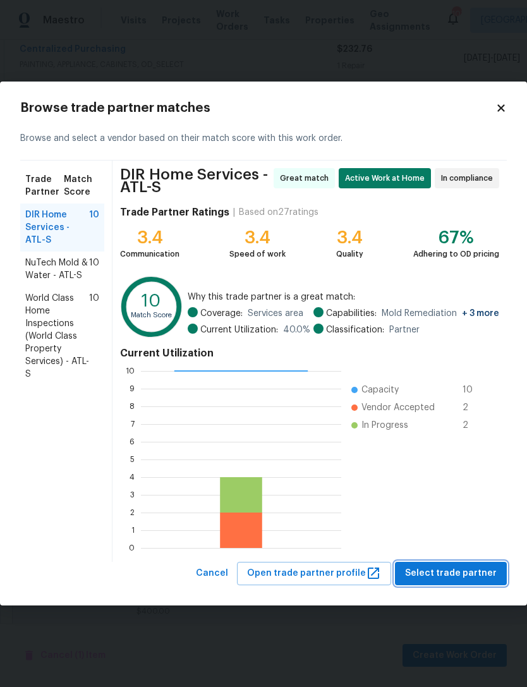
click at [449, 576] on span "Select trade partner" at bounding box center [451, 573] width 92 height 16
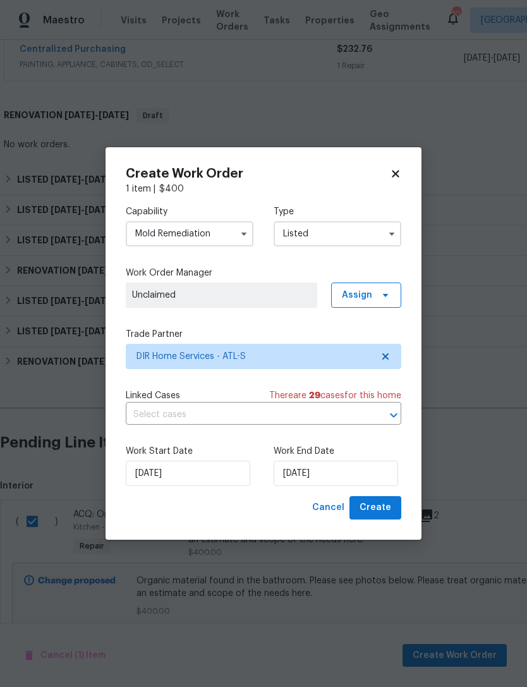
click at [347, 410] on input "text" at bounding box center [246, 415] width 240 height 20
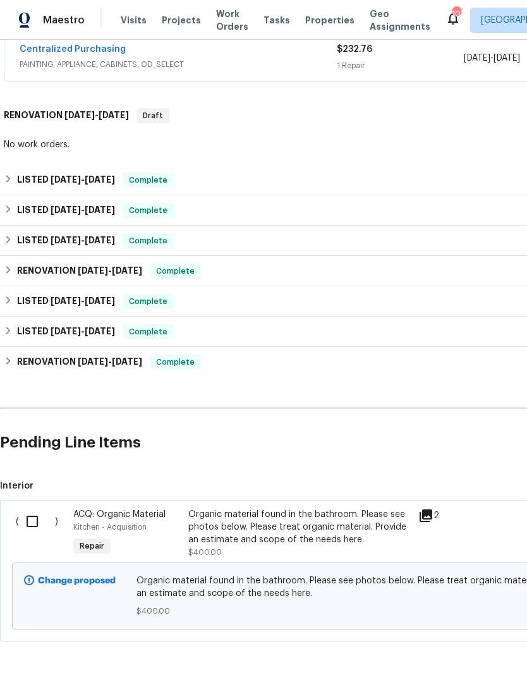
click at [28, 514] on input "checkbox" at bounding box center [37, 521] width 36 height 27
checkbox input "true"
click at [477, 651] on span "Create Work Order" at bounding box center [455, 656] width 84 height 16
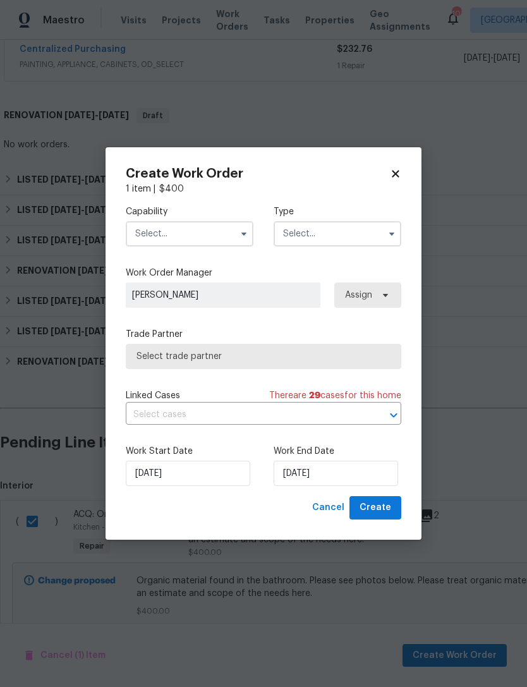
click at [209, 243] on input "text" at bounding box center [190, 233] width 128 height 25
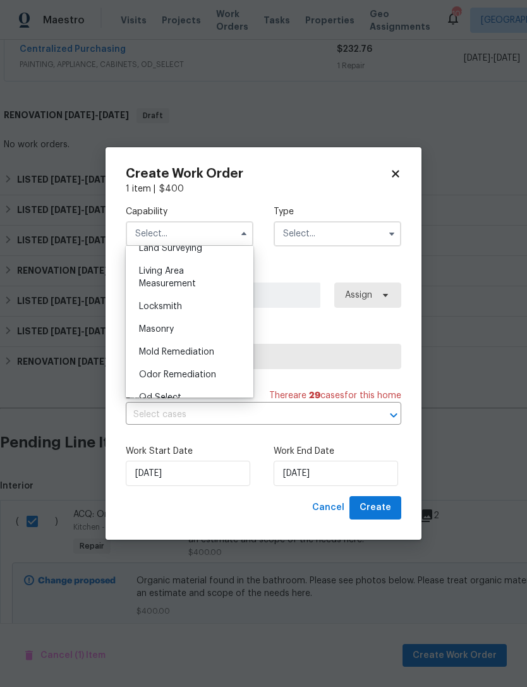
scroll to position [869, 0]
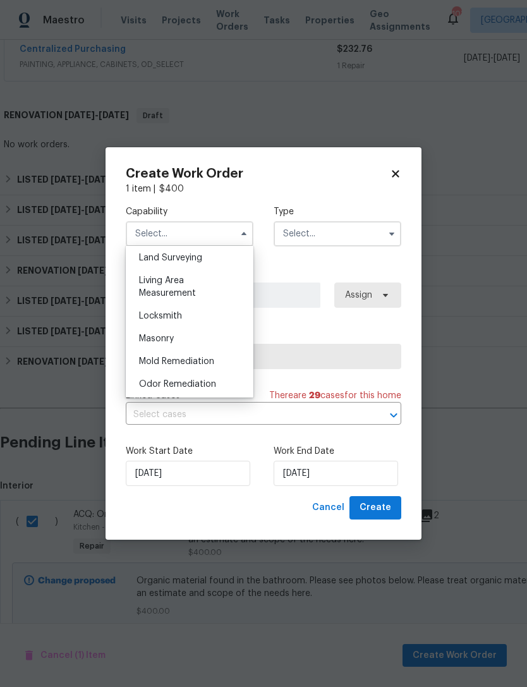
click at [172, 362] on span "Mold Remediation" at bounding box center [176, 361] width 75 height 9
type input "Mold Remediation"
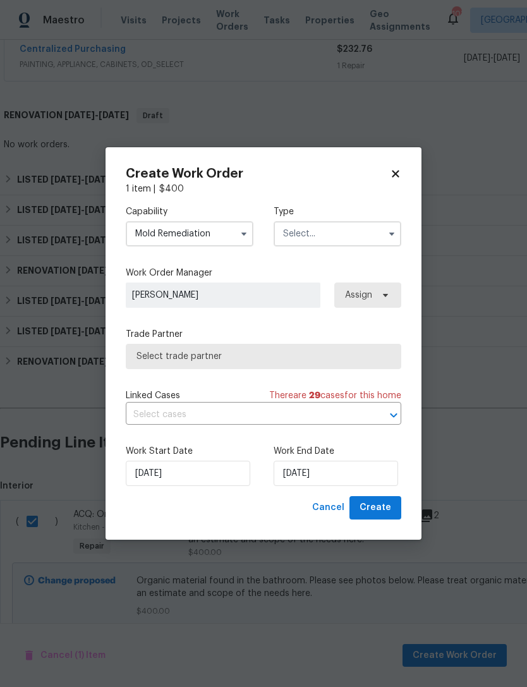
click at [338, 230] on input "text" at bounding box center [338, 233] width 128 height 25
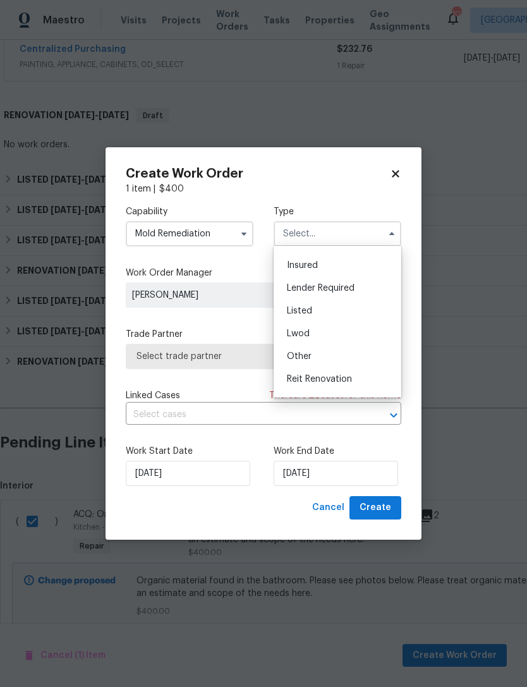
scroll to position [66, 0]
click at [341, 308] on div "Listed" at bounding box center [337, 307] width 121 height 23
type input "Listed"
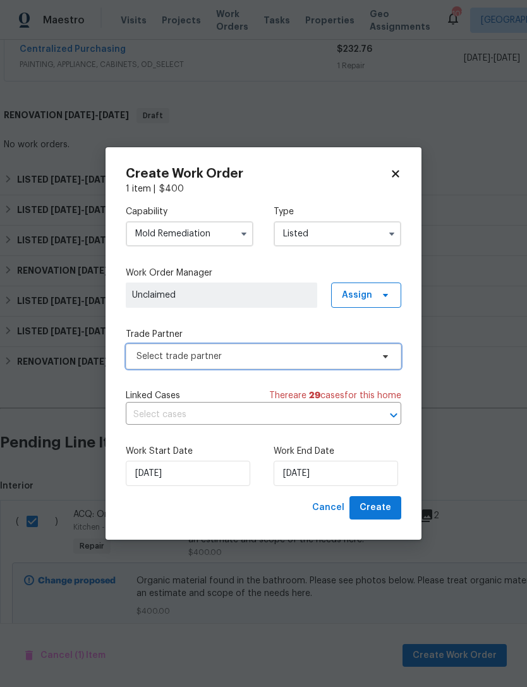
click at [339, 355] on span "Select trade partner" at bounding box center [254, 356] width 236 height 13
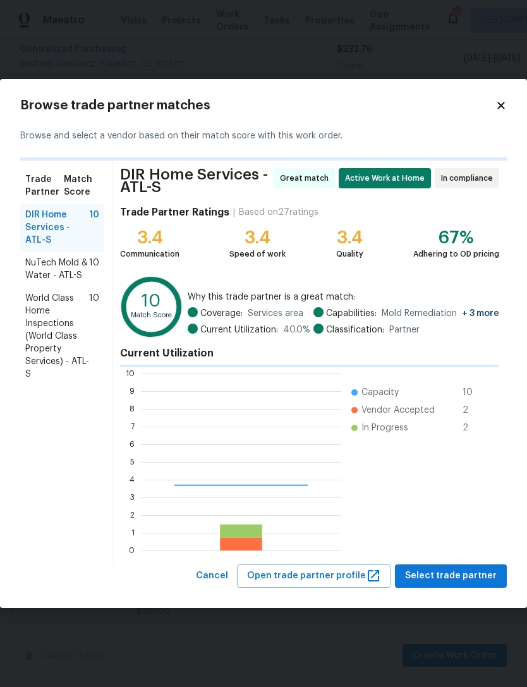
scroll to position [177, 200]
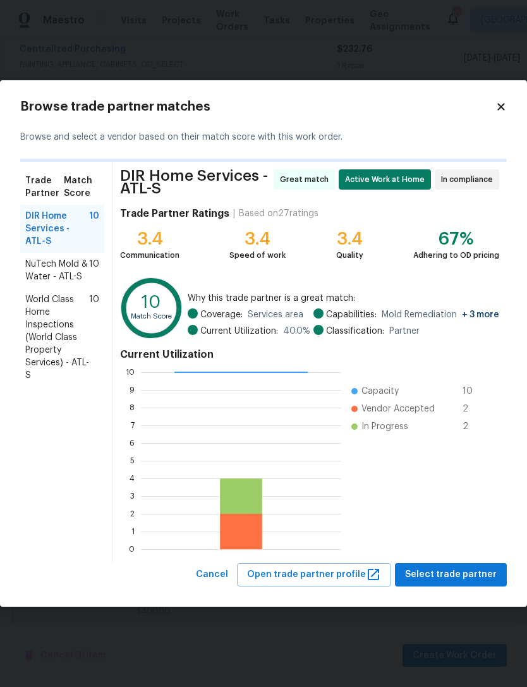
click at [82, 186] on span "Match Score" at bounding box center [81, 186] width 35 height 25
click at [479, 579] on span "Select trade partner" at bounding box center [451, 575] width 92 height 16
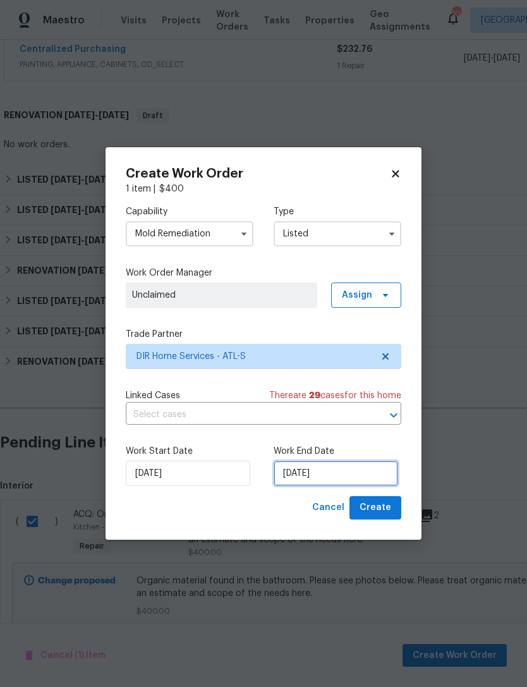
click at [368, 467] on input "10/6/2025" at bounding box center [336, 473] width 124 height 25
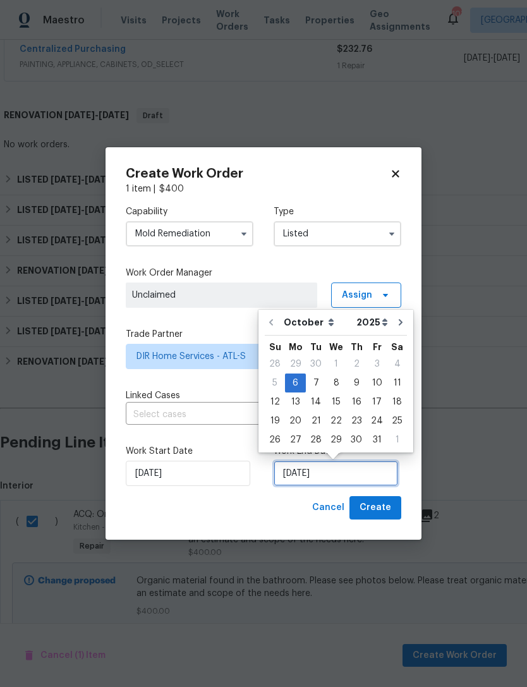
scroll to position [23, 0]
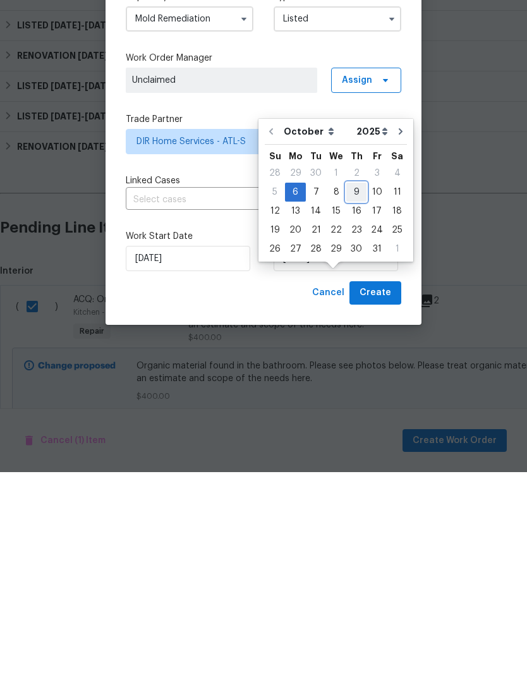
click at [353, 398] on div "9" at bounding box center [356, 407] width 20 height 18
type input "10/9/2025"
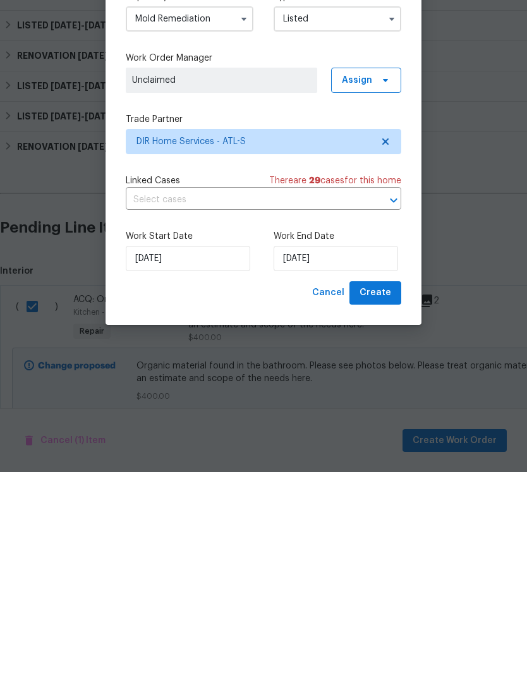
scroll to position [40, 0]
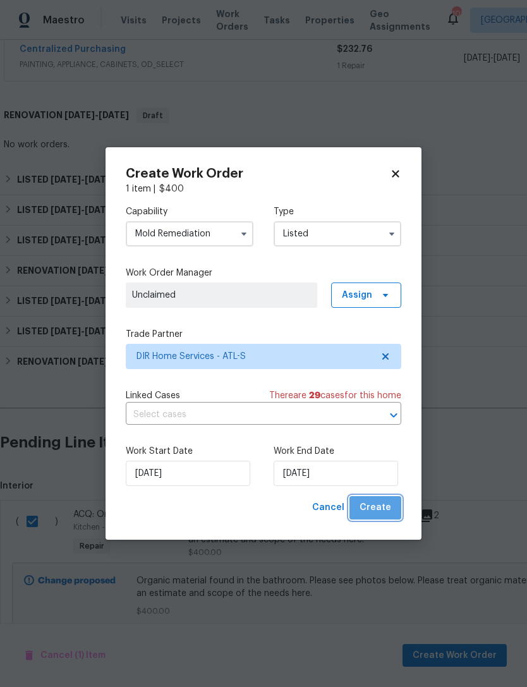
click at [391, 505] on button "Create" at bounding box center [375, 507] width 52 height 23
checkbox input "false"
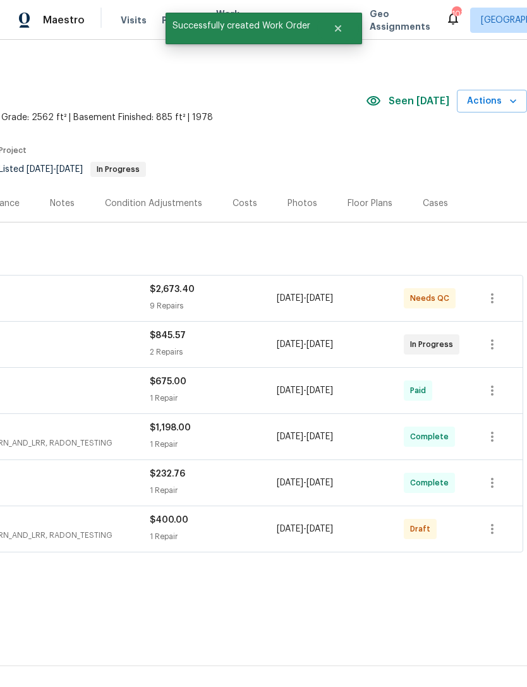
scroll to position [7, 187]
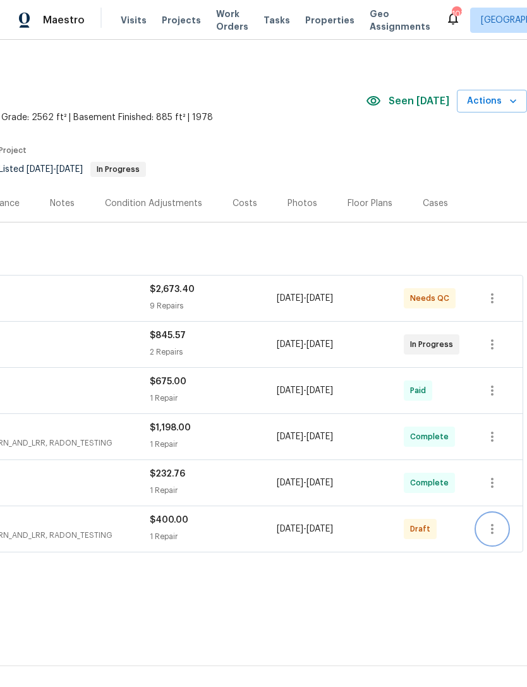
click at [498, 521] on icon "button" at bounding box center [492, 528] width 15 height 15
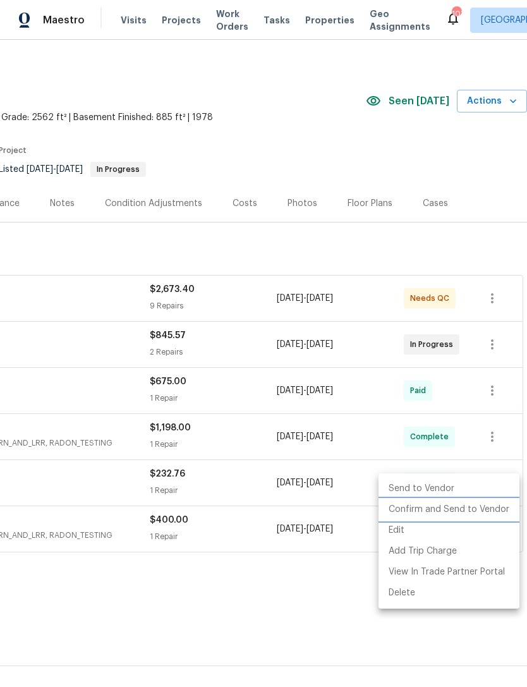
click at [485, 506] on li "Confirm and Send to Vendor" at bounding box center [448, 509] width 141 height 21
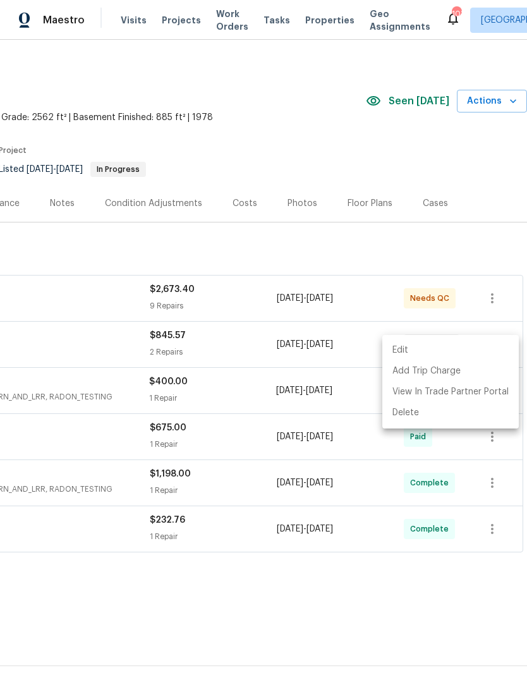
click at [344, 543] on div at bounding box center [263, 343] width 527 height 687
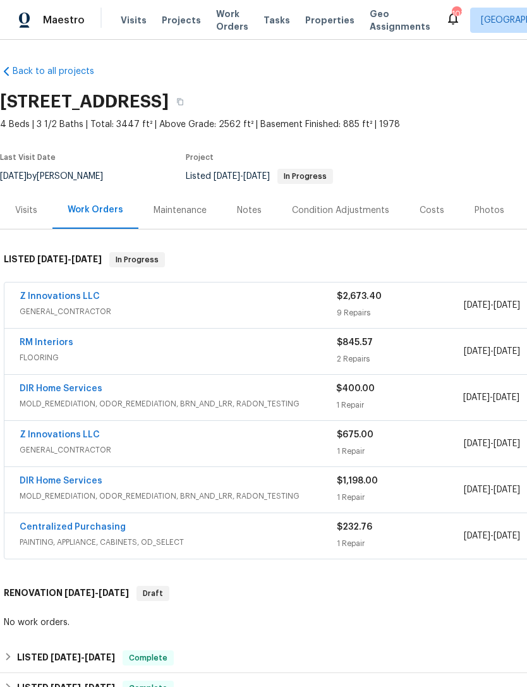
scroll to position [0, 0]
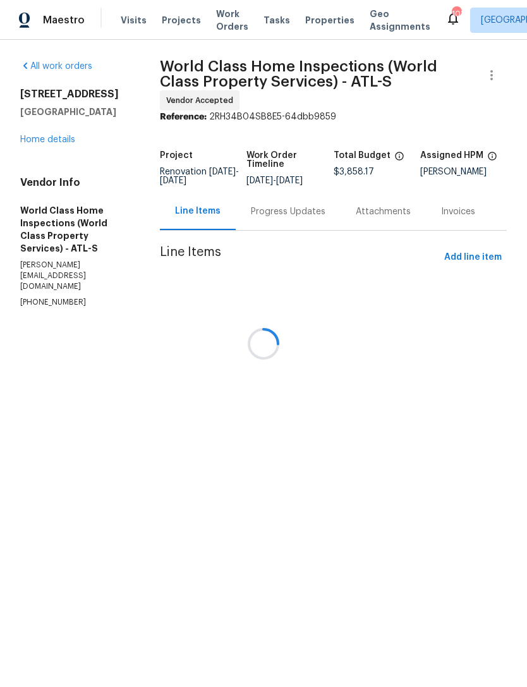
click at [73, 124] on div at bounding box center [263, 343] width 527 height 687
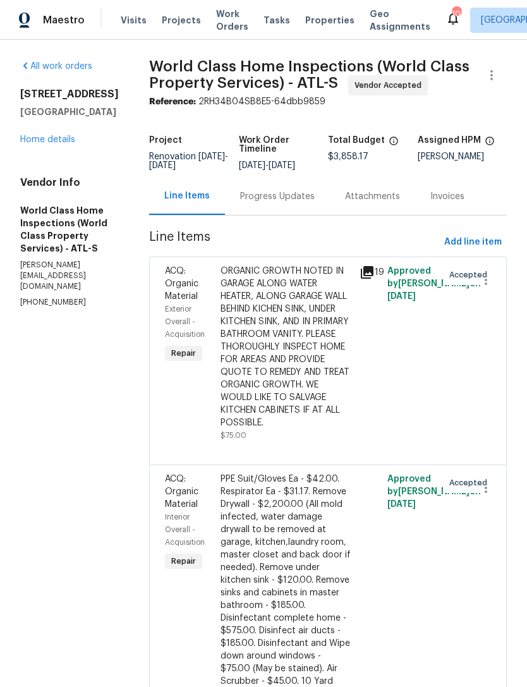
click at [73, 118] on h5 "[GEOGRAPHIC_DATA]" at bounding box center [69, 112] width 99 height 13
click at [70, 144] on link "Home details" at bounding box center [47, 139] width 55 height 9
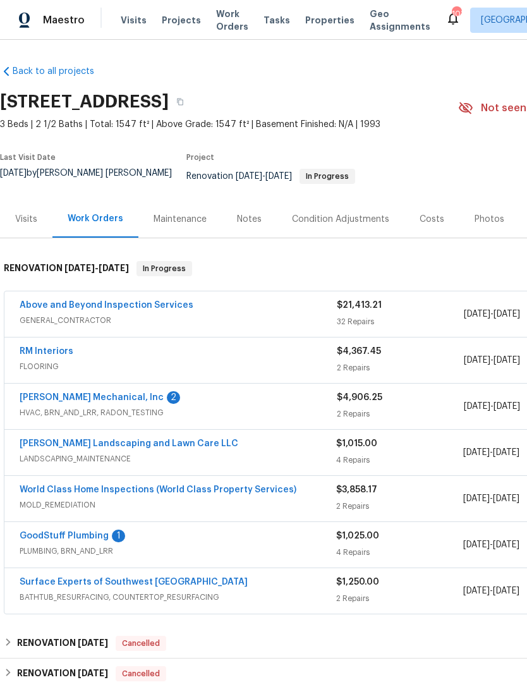
click at [136, 301] on link "Above and Beyond Inspection Services" at bounding box center [107, 305] width 174 height 9
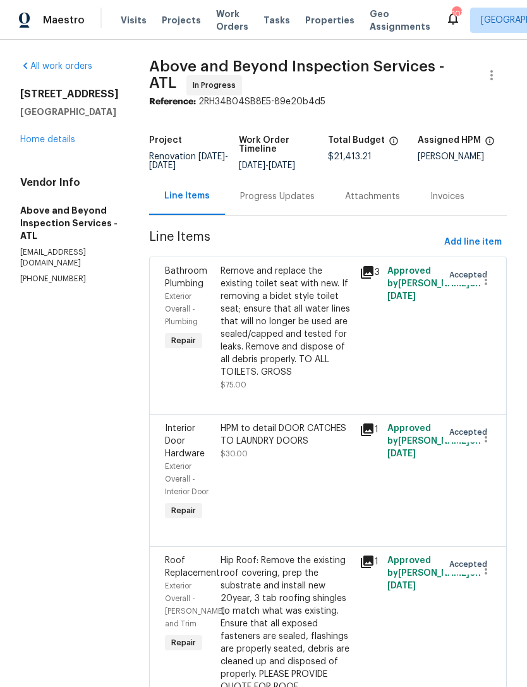
click at [295, 203] on div "Progress Updates" at bounding box center [277, 196] width 75 height 13
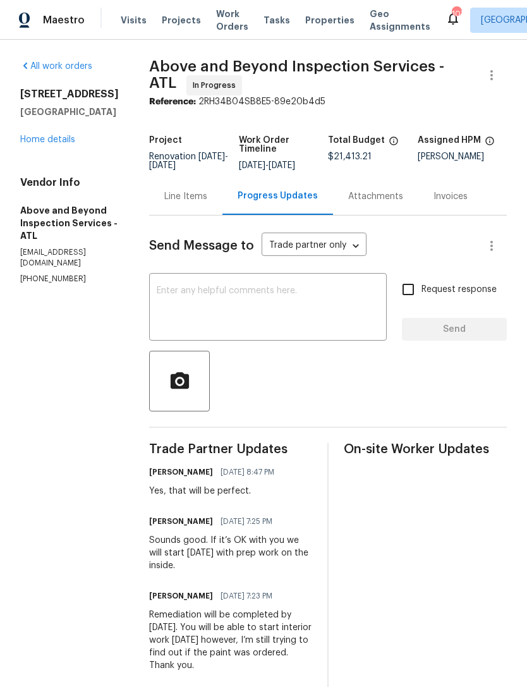
click at [238, 312] on textarea at bounding box center [268, 308] width 222 height 44
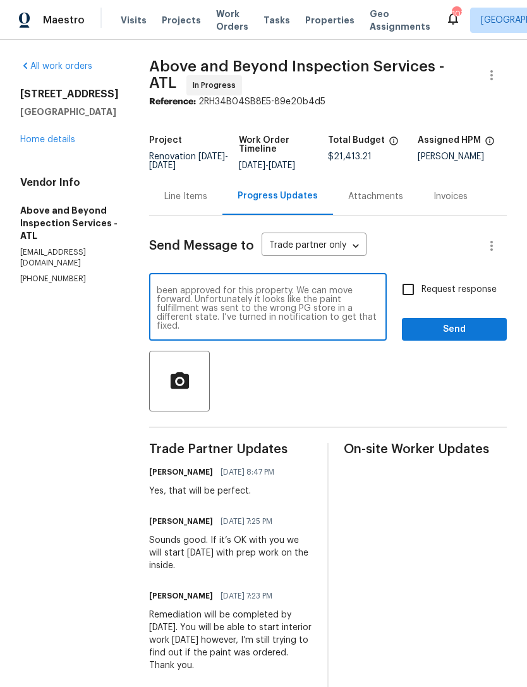
scroll to position [18, 0]
click at [300, 317] on textarea "The roofing replacement and Siding repairs have been approved for this property…" at bounding box center [268, 308] width 222 height 44
click at [289, 306] on textarea "The roofing replacement and Siding repairs have been approved for this property…" at bounding box center [268, 308] width 222 height 44
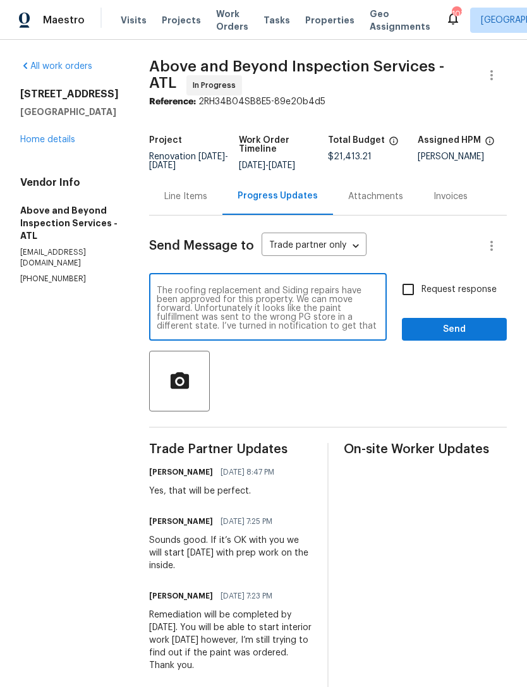
type textarea "The roofing replacement and Siding repairs have been approved for this property…"
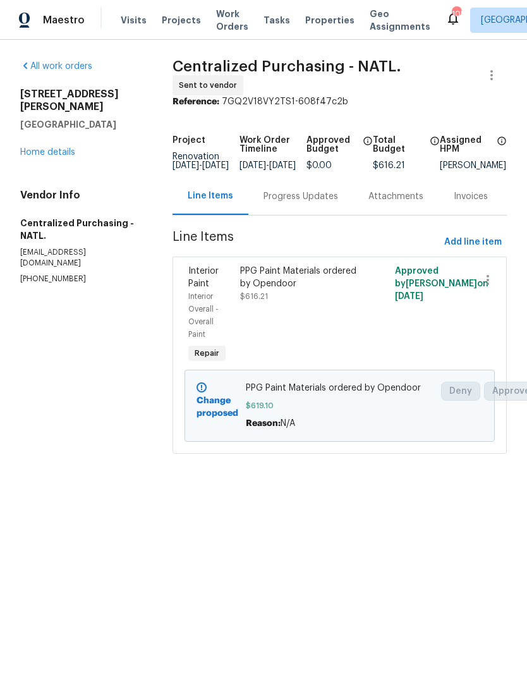
click at [52, 148] on link "Home details" at bounding box center [47, 152] width 55 height 9
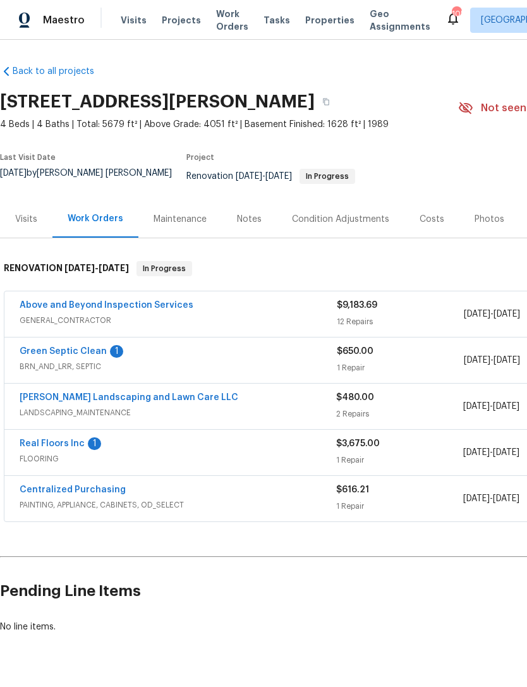
click at [150, 301] on link "Above and Beyond Inspection Services" at bounding box center [107, 305] width 174 height 9
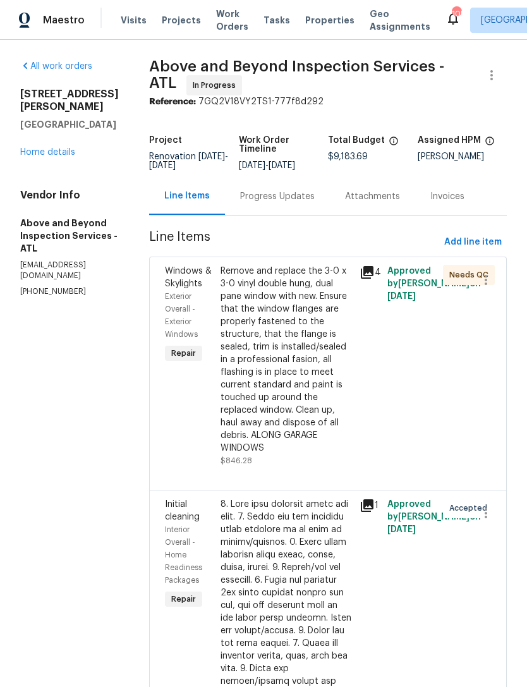
click at [296, 203] on div "Progress Updates" at bounding box center [277, 196] width 75 height 13
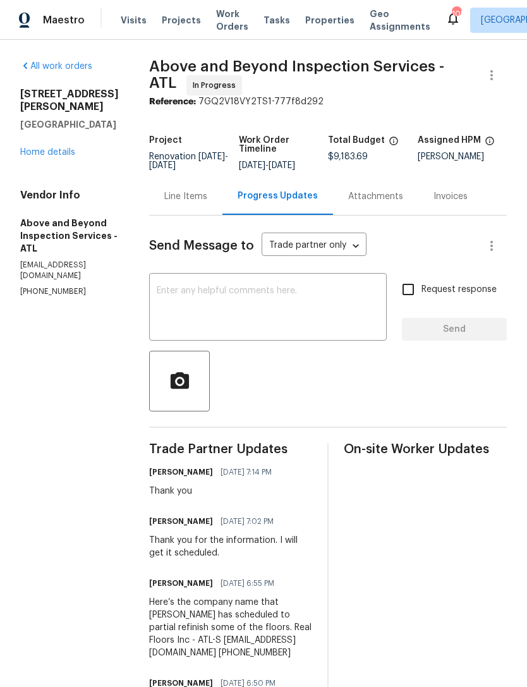
click at [319, 289] on div "x ​" at bounding box center [268, 308] width 238 height 64
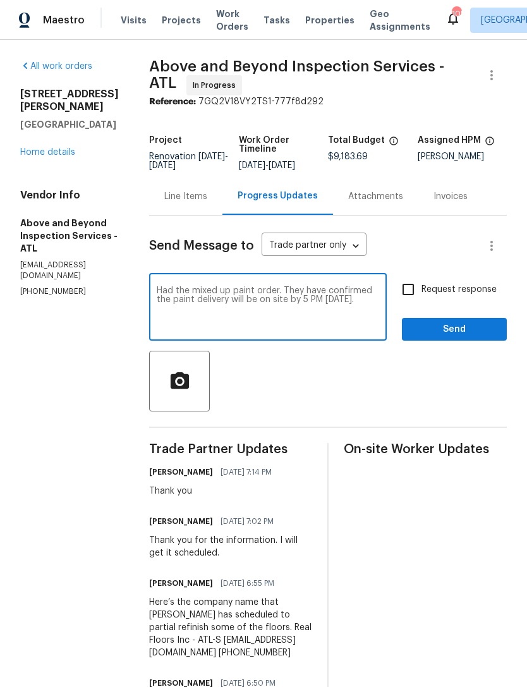
click at [215, 299] on textarea "Had the mixed up paint order. They have confirmed the paint delivery will be on…" at bounding box center [268, 308] width 222 height 44
click at [244, 312] on textarea "This is the home that had the mixed up paint order. They have confirmed the pai…" at bounding box center [268, 308] width 222 height 44
click at [335, 310] on textarea "This is the home that had the mixed up paint order. They have confirmed the pai…" at bounding box center [268, 308] width 222 height 44
type textarea "This is the home that had the mixed up paint order. They have confirmed the pai…"
click at [413, 291] on input "Request response" at bounding box center [408, 289] width 27 height 27
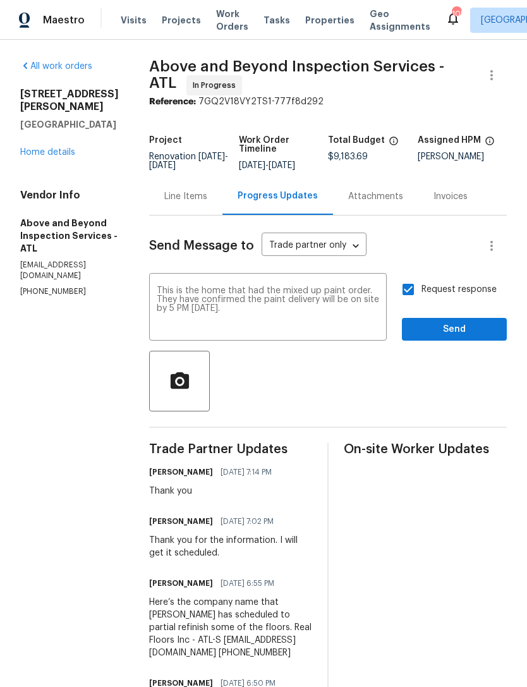
click at [412, 293] on input "Request response" at bounding box center [408, 289] width 27 height 27
checkbox input "false"
click at [456, 334] on span "Send" at bounding box center [454, 330] width 85 height 16
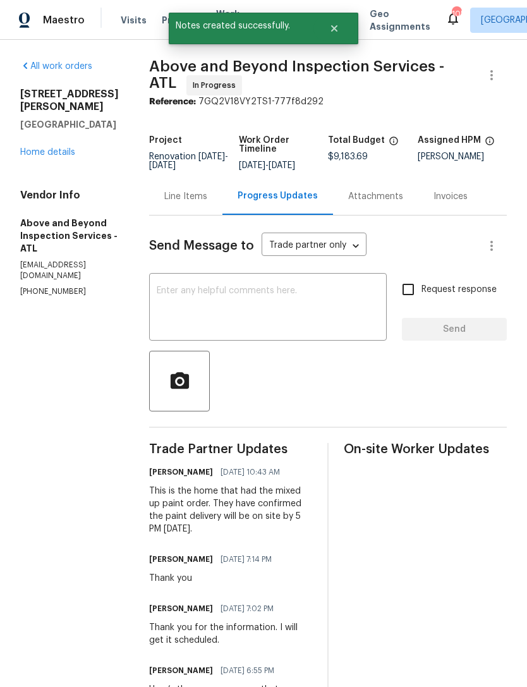
click at [52, 154] on div "All work orders 55 Summerhill Pl Newnan, GA 30263 Home details Vendor Info Abov…" at bounding box center [69, 178] width 99 height 237
click at [52, 153] on div "All work orders 55 Summerhill Pl Newnan, GA 30263 Home details Vendor Info Abov…" at bounding box center [69, 178] width 99 height 237
click at [64, 148] on link "Home details" at bounding box center [47, 152] width 55 height 9
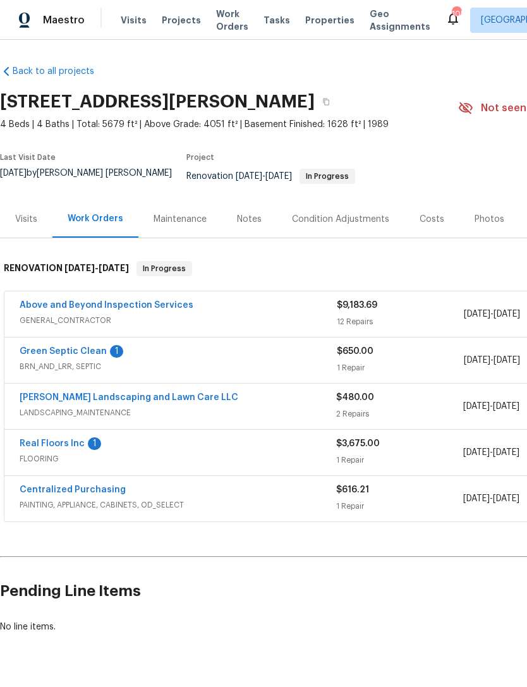
click at [81, 347] on link "Green Septic Clean" at bounding box center [63, 351] width 87 height 9
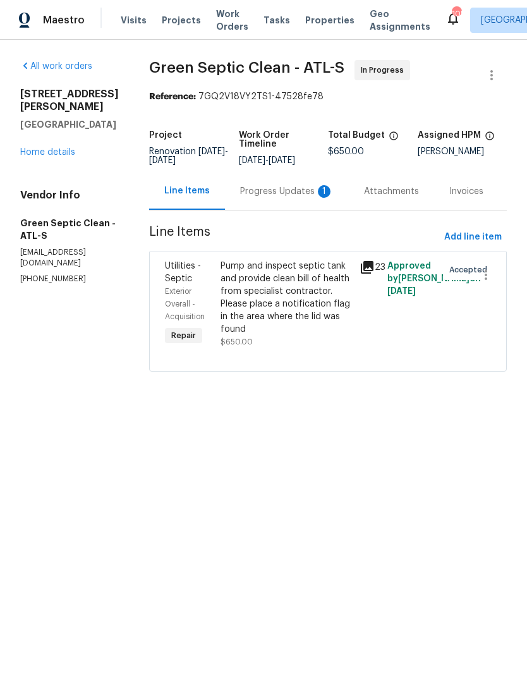
click at [292, 198] on div "Progress Updates 1" at bounding box center [286, 191] width 93 height 13
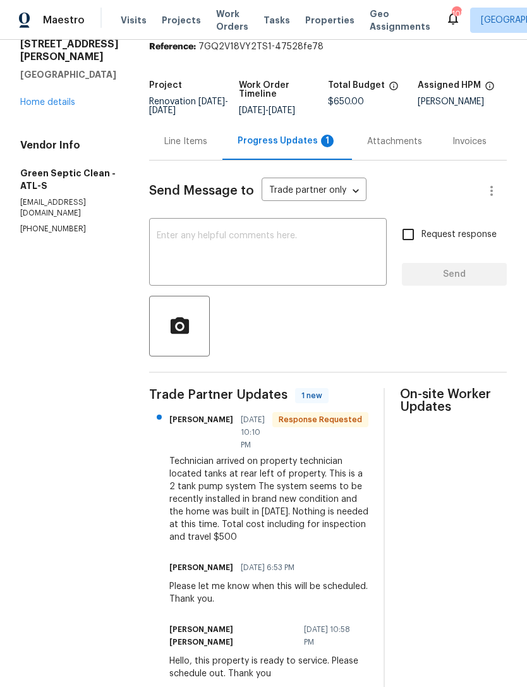
scroll to position [47, 0]
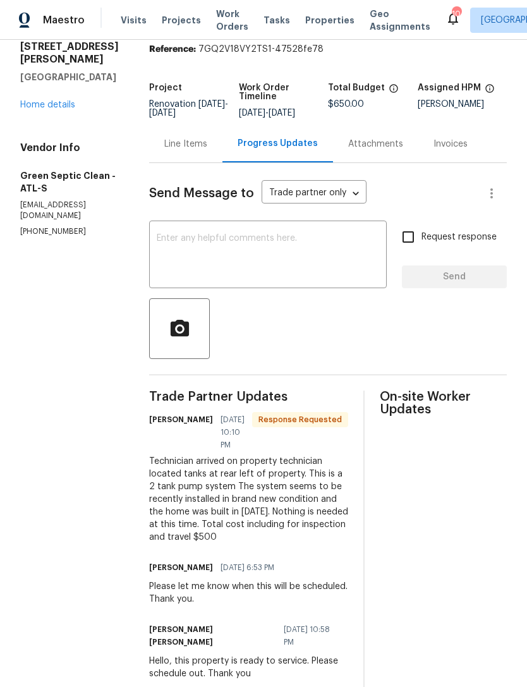
click at [57, 100] on link "Home details" at bounding box center [47, 104] width 55 height 9
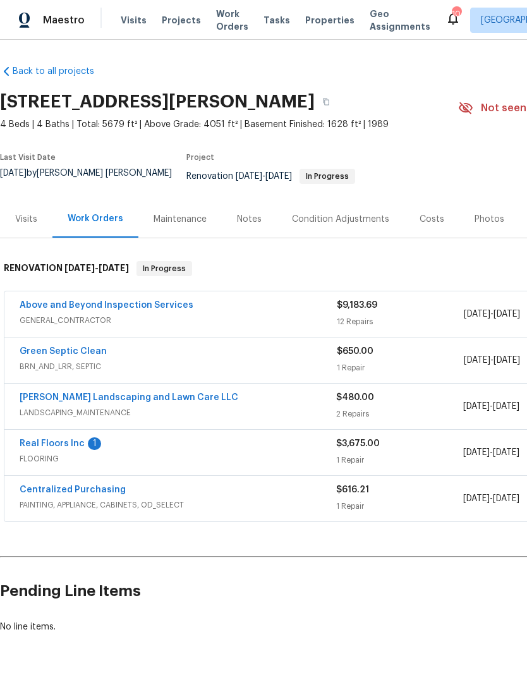
click at [81, 347] on link "Green Septic Clean" at bounding box center [63, 351] width 87 height 9
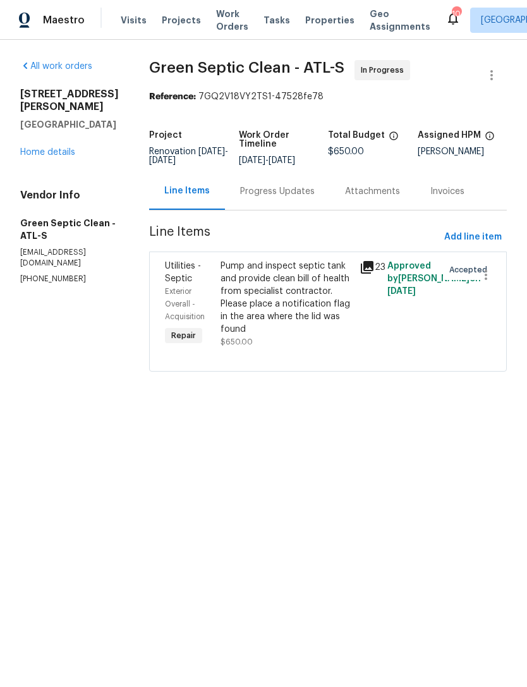
click at [303, 322] on div "Pump and inspect septic tank and provide clean bill of health from specialist c…" at bounding box center [285, 298] width 131 height 76
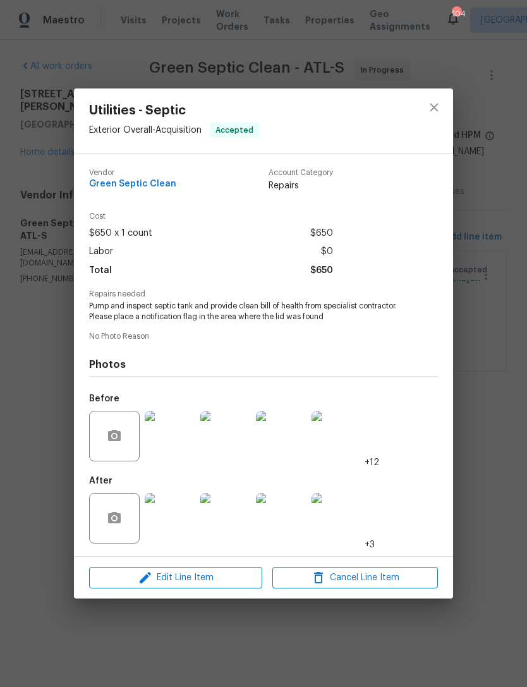
click at [170, 522] on img at bounding box center [170, 518] width 51 height 51
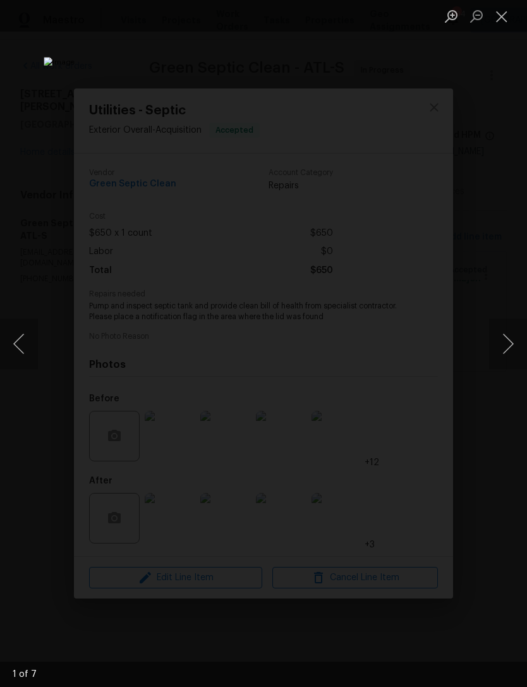
click at [496, 333] on button "Next image" at bounding box center [508, 343] width 38 height 51
click at [504, 330] on button "Next image" at bounding box center [508, 343] width 38 height 51
click at [499, 334] on button "Next image" at bounding box center [508, 343] width 38 height 51
click at [500, 327] on button "Next image" at bounding box center [508, 343] width 38 height 51
click at [504, 325] on button "Next image" at bounding box center [508, 343] width 38 height 51
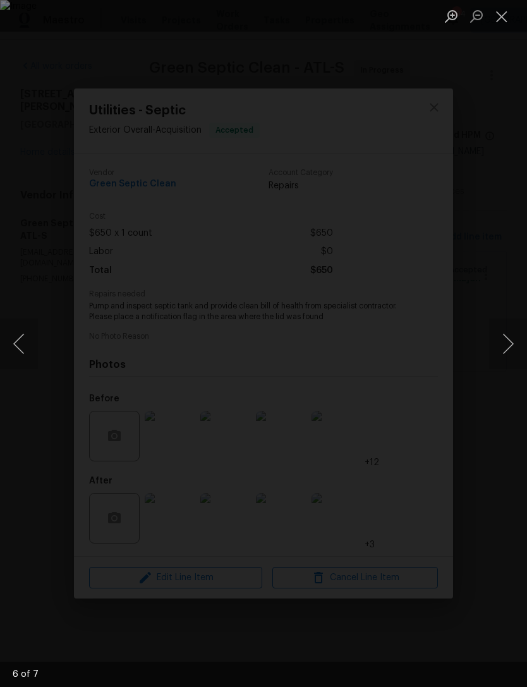
click at [498, 327] on button "Next image" at bounding box center [508, 343] width 38 height 51
click at [500, 330] on button "Next image" at bounding box center [508, 343] width 38 height 51
click at [497, 332] on button "Next image" at bounding box center [508, 343] width 38 height 51
click at [500, 329] on button "Next image" at bounding box center [508, 343] width 38 height 51
click at [497, 20] on button "Close lightbox" at bounding box center [501, 16] width 25 height 22
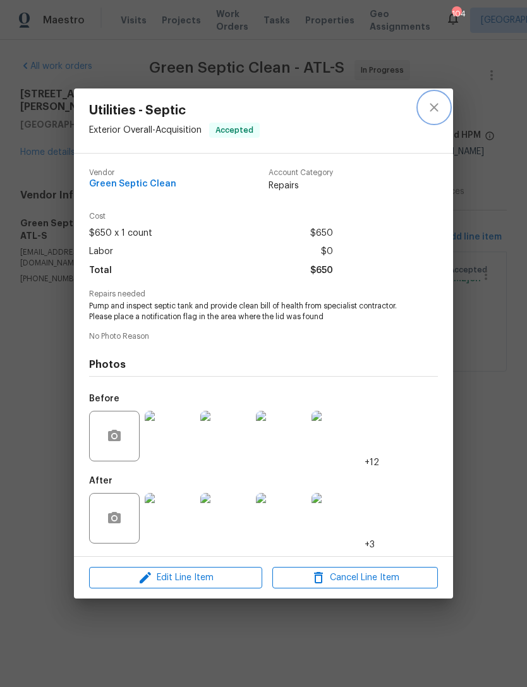
click at [435, 95] on button "close" at bounding box center [434, 107] width 30 height 30
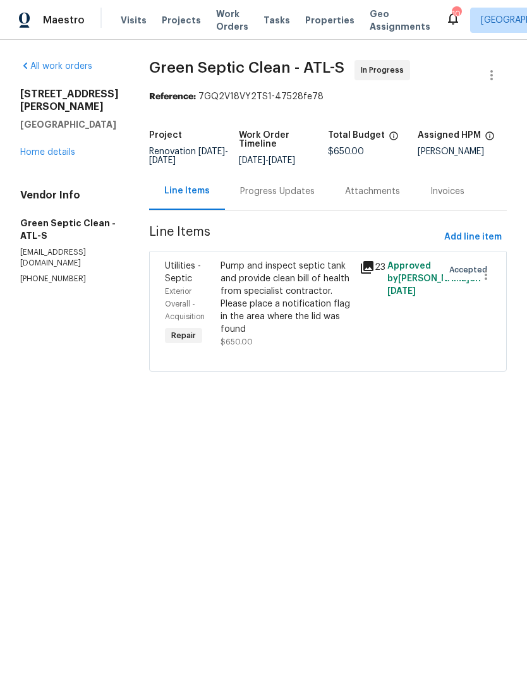
click at [291, 198] on div "Progress Updates" at bounding box center [277, 191] width 75 height 13
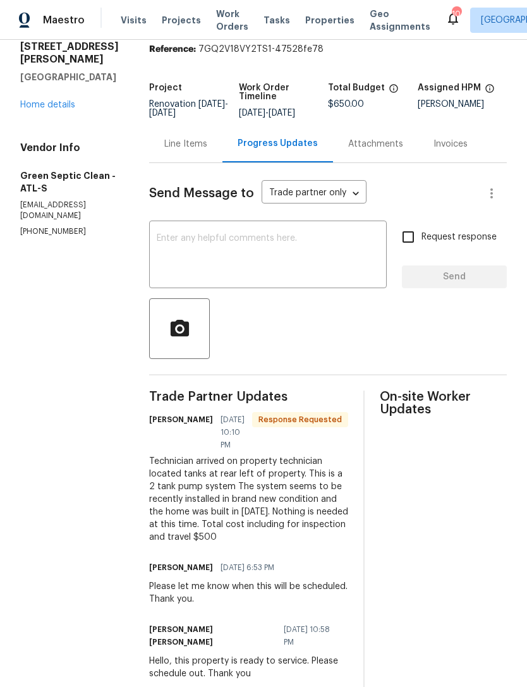
scroll to position [34, 0]
click at [177, 234] on textarea at bounding box center [268, 256] width 222 height 44
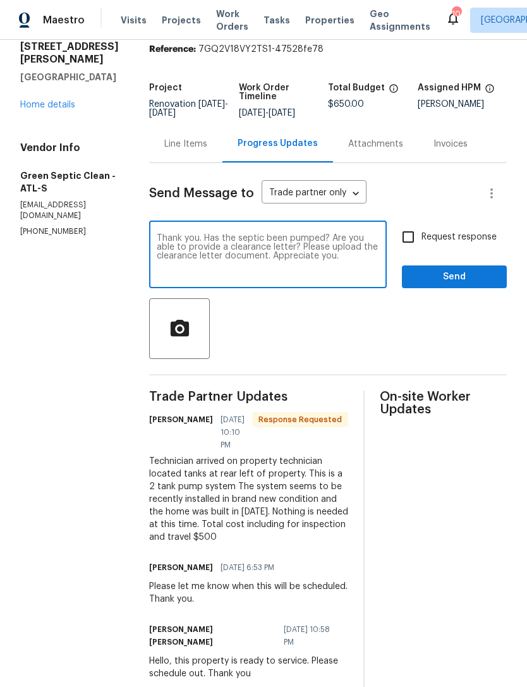
type textarea "Thank you. Has the septic been pumped? Are you able to provide a clearance lett…"
click at [404, 224] on input "Request response" at bounding box center [408, 237] width 27 height 27
checkbox input "true"
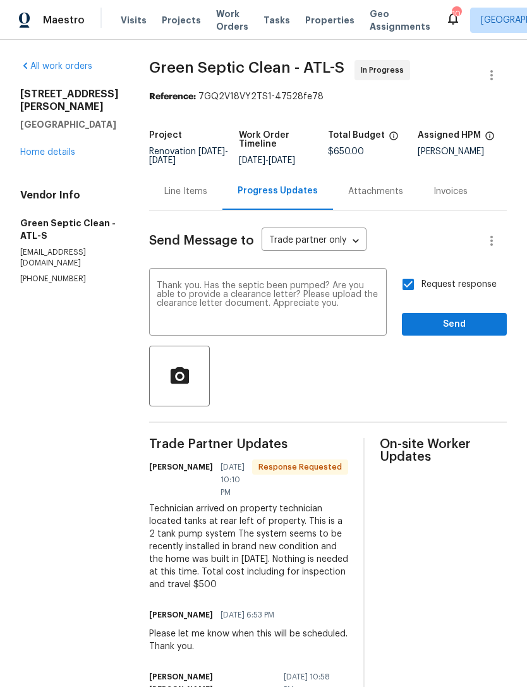
scroll to position [0, 0]
click at [469, 286] on div "Request response Send" at bounding box center [454, 303] width 105 height 64
click at [478, 317] on span "Send" at bounding box center [454, 325] width 85 height 16
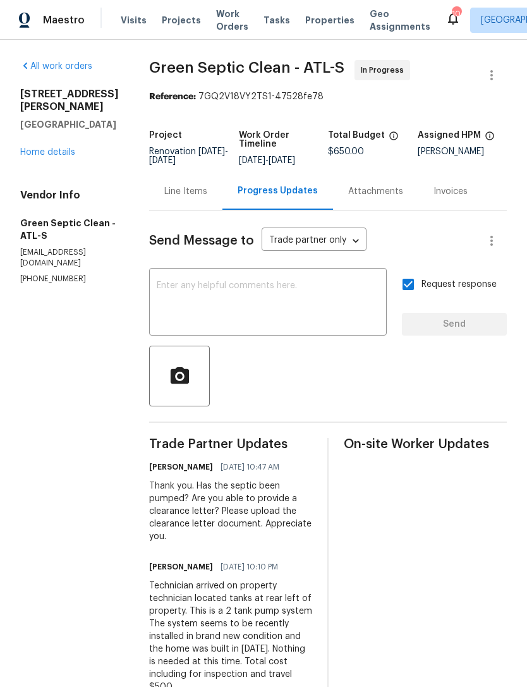
click at [45, 148] on link "Home details" at bounding box center [47, 152] width 55 height 9
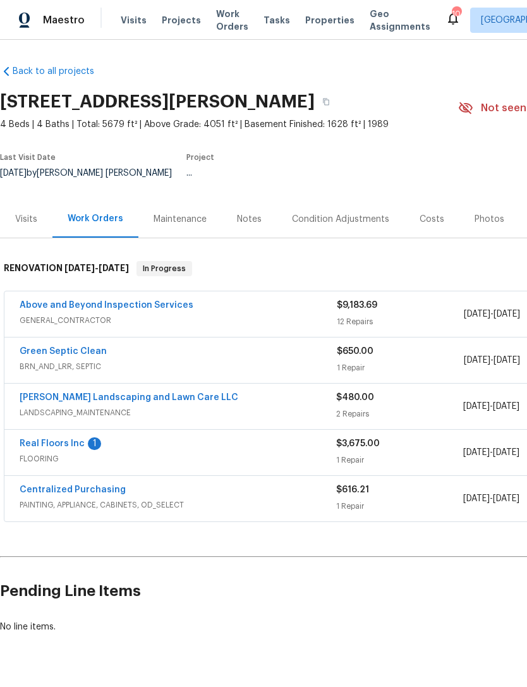
click at [247, 213] on div "Notes" at bounding box center [249, 219] width 25 height 13
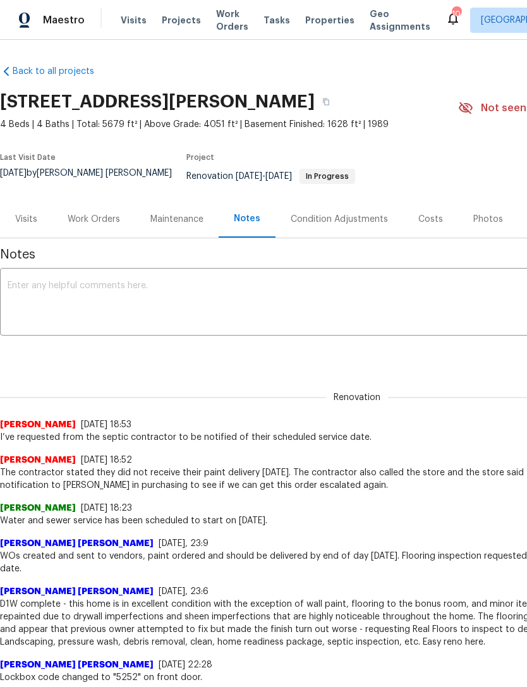
click at [455, 281] on textarea at bounding box center [357, 303] width 699 height 44
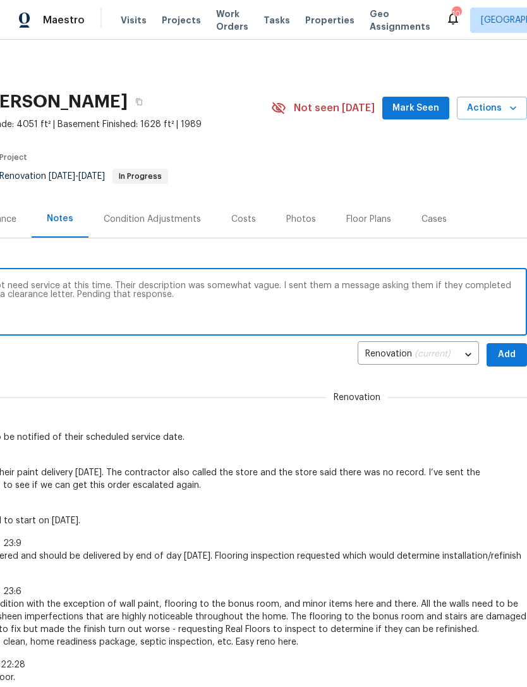
scroll to position [0, 187]
type textarea "Septic company stated the septic does not need service at this time. Their desc…"
click at [511, 347] on span "Add" at bounding box center [507, 355] width 20 height 16
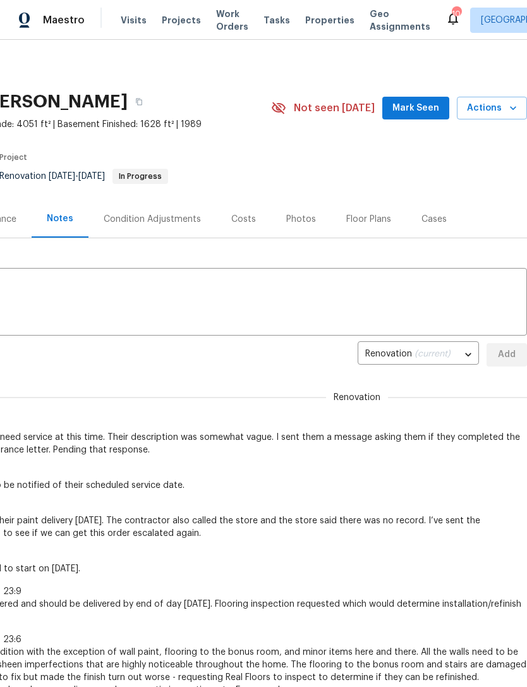
click at [423, 103] on span "Mark Seen" at bounding box center [415, 108] width 47 height 16
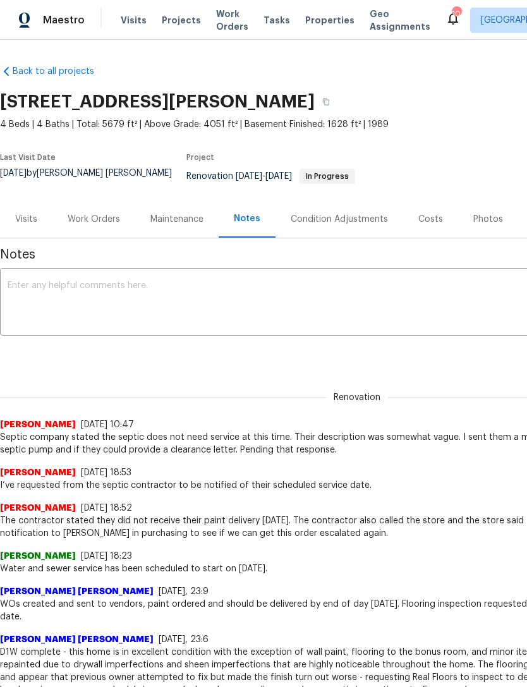
scroll to position [0, 0]
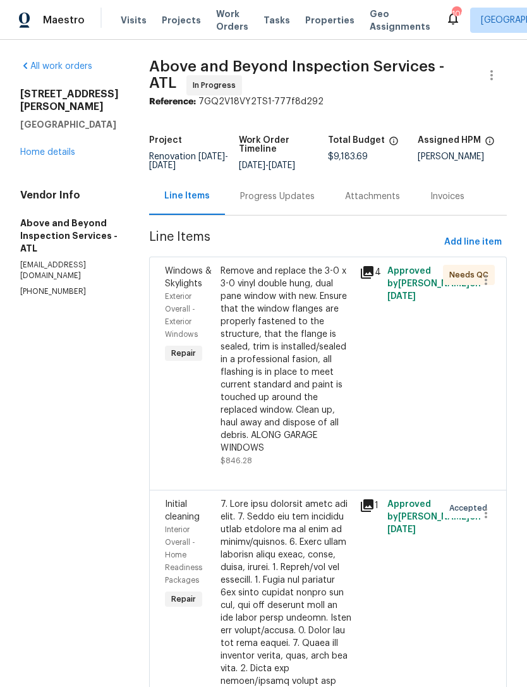
click at [343, 359] on div "Remove and replace the 3-0 x 3-0 vinyl double hung, dual pane window with new. …" at bounding box center [285, 360] width 131 height 190
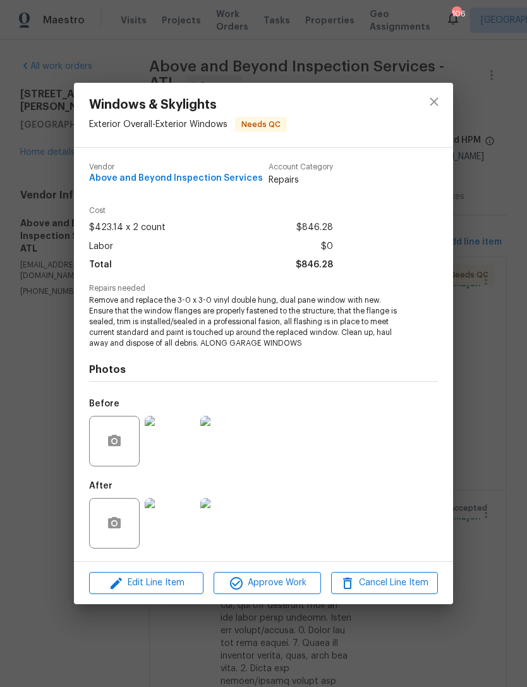
click at [169, 524] on img at bounding box center [170, 523] width 51 height 51
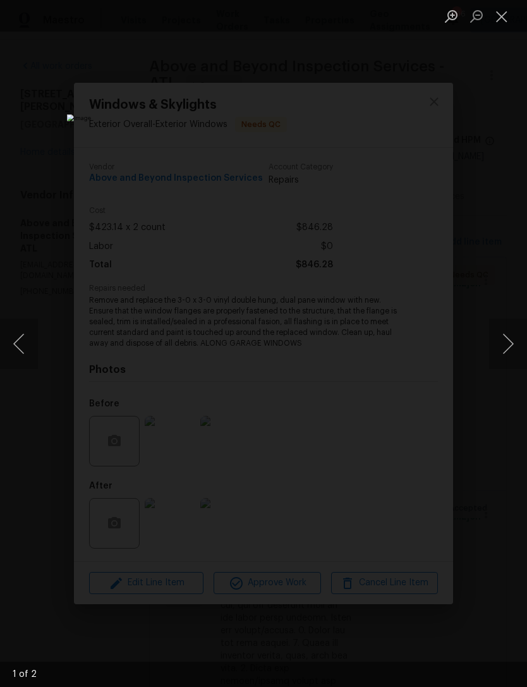
click at [511, 335] on button "Next image" at bounding box center [508, 343] width 38 height 51
click at [498, 340] on button "Next image" at bounding box center [508, 343] width 38 height 51
click at [503, 16] on button "Close lightbox" at bounding box center [501, 16] width 25 height 22
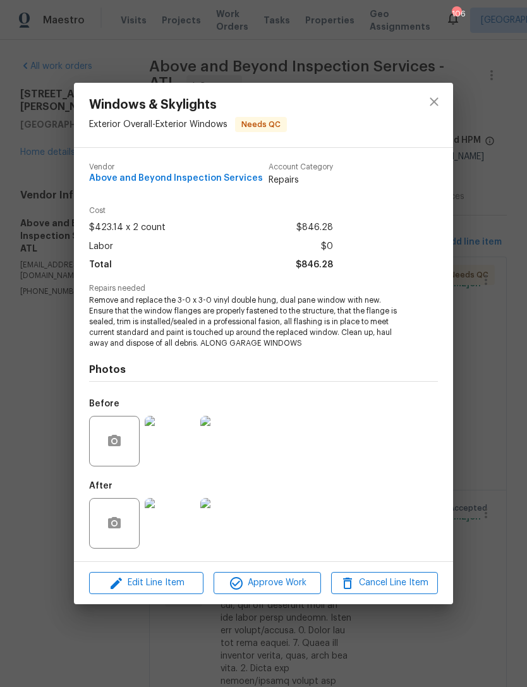
click at [179, 442] on img at bounding box center [170, 441] width 51 height 51
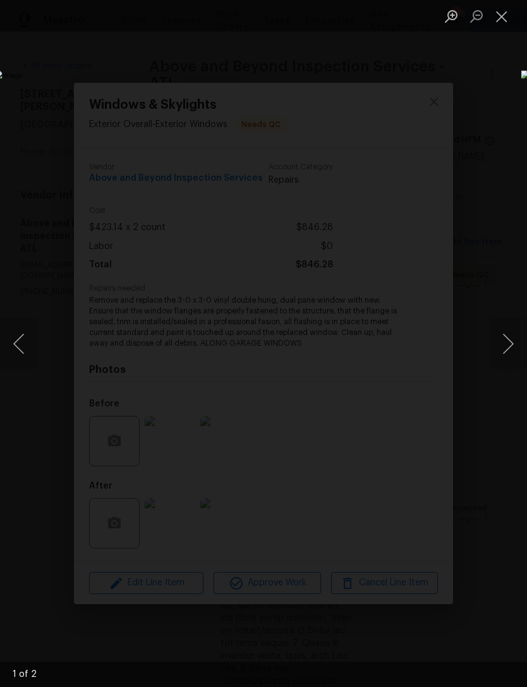
click at [505, 350] on button "Next image" at bounding box center [508, 343] width 38 height 51
click at [513, 346] on button "Next image" at bounding box center [508, 343] width 38 height 51
click at [507, 350] on button "Next image" at bounding box center [508, 343] width 38 height 51
click at [514, 18] on button "Close lightbox" at bounding box center [501, 16] width 25 height 22
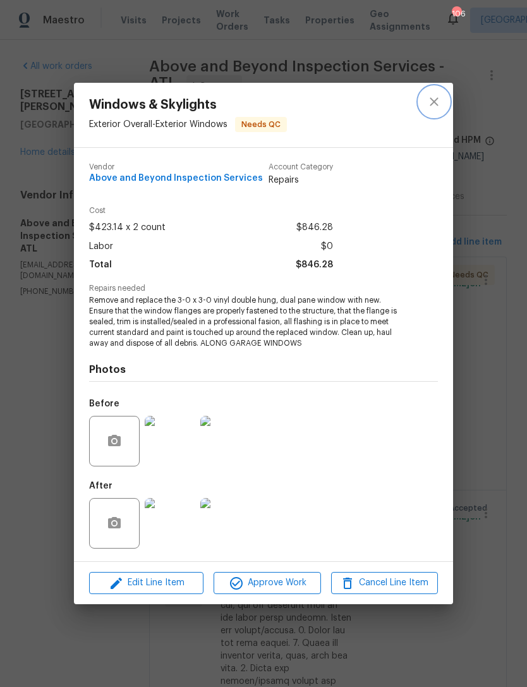
click at [437, 104] on icon "close" at bounding box center [434, 102] width 8 height 8
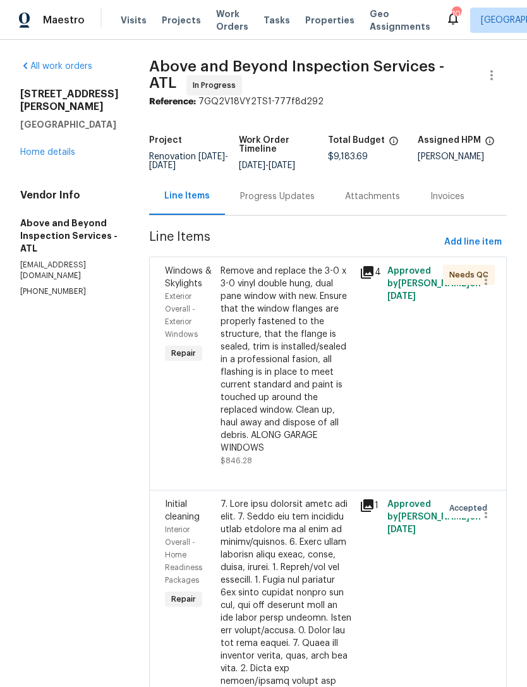
click at [61, 148] on link "Home details" at bounding box center [47, 152] width 55 height 9
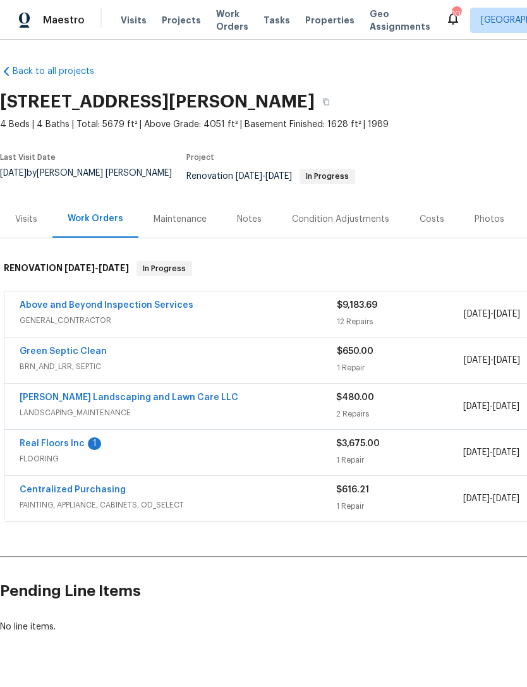
click at [63, 439] on link "Real Floors Inc" at bounding box center [52, 443] width 65 height 9
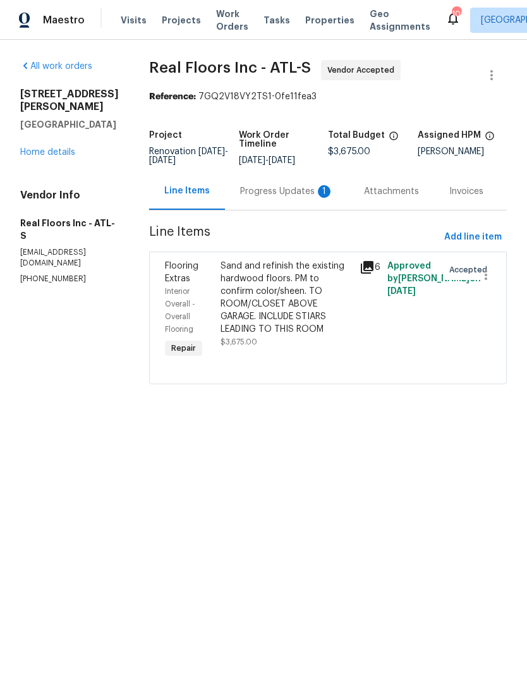
click at [280, 198] on div "Progress Updates 1" at bounding box center [286, 191] width 93 height 13
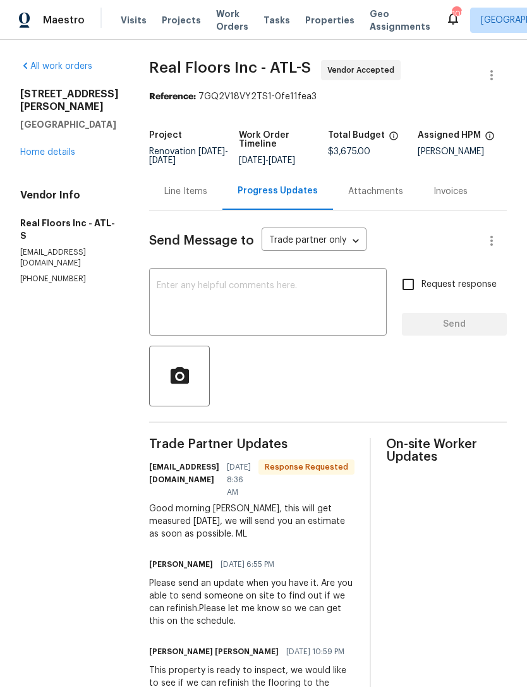
click at [289, 315] on textarea at bounding box center [268, 303] width 222 height 44
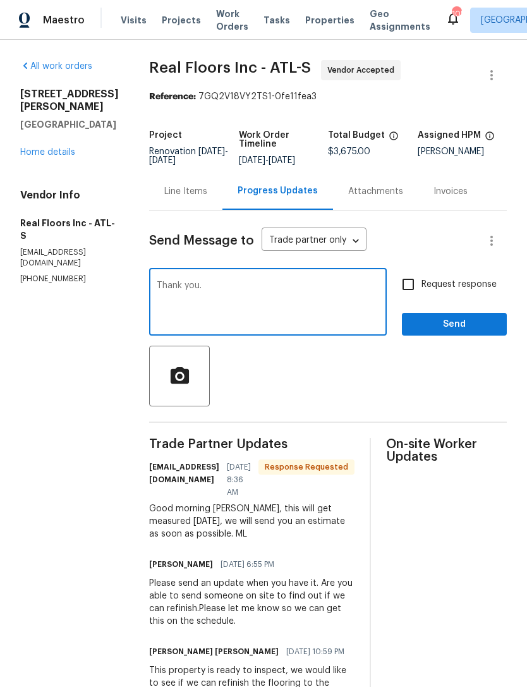
type textarea "Thank you."
click at [465, 332] on span "Send" at bounding box center [454, 325] width 85 height 16
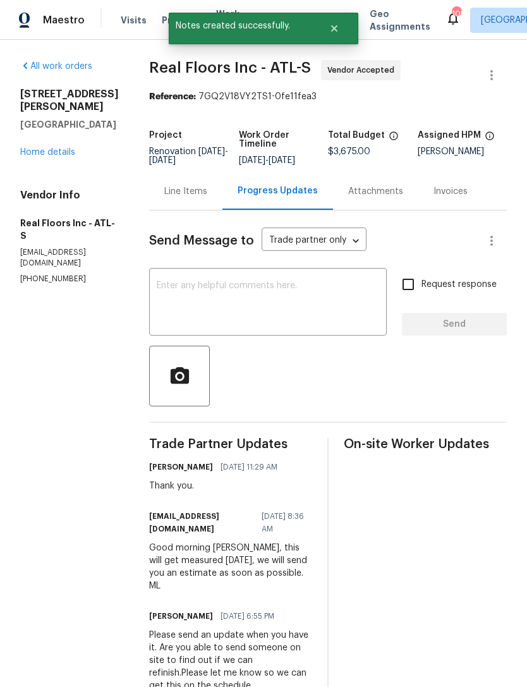
click at [64, 148] on link "Home details" at bounding box center [47, 152] width 55 height 9
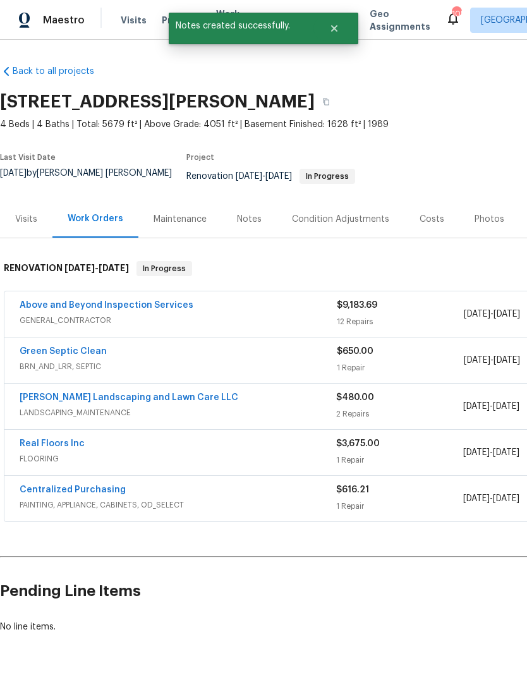
click at [251, 213] on div "Notes" at bounding box center [249, 219] width 25 height 13
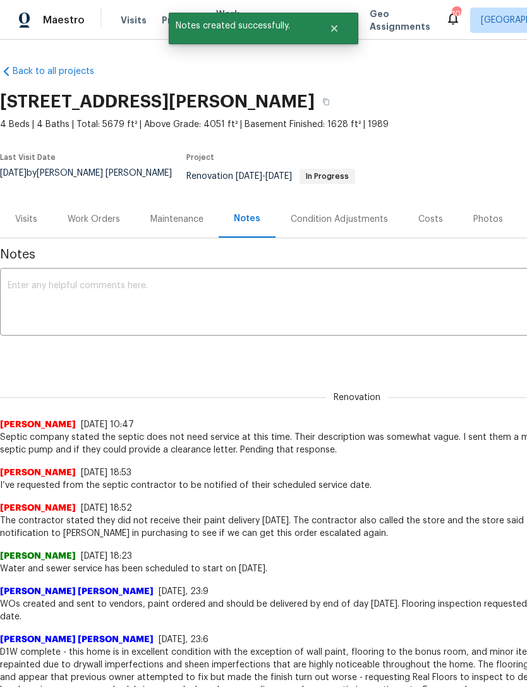
click at [221, 323] on div "x ​" at bounding box center [357, 303] width 714 height 64
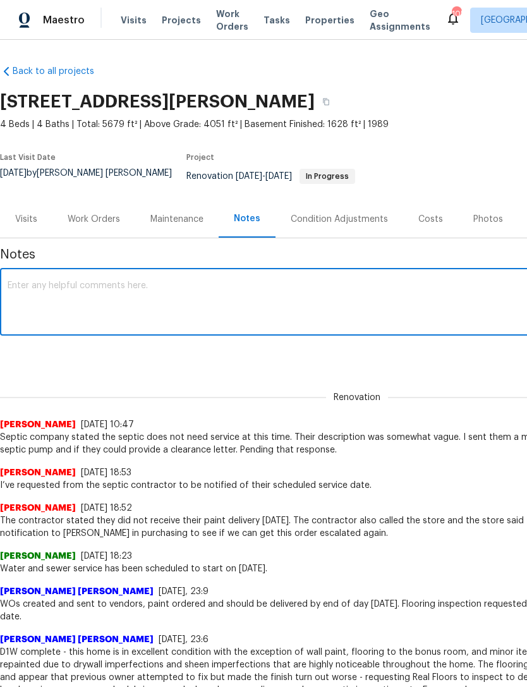
click at [222, 298] on textarea at bounding box center [357, 303] width 699 height 44
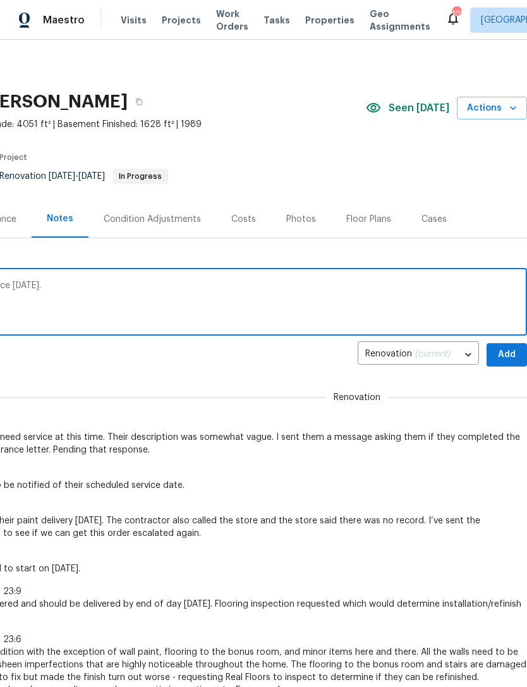
scroll to position [0, 187]
type textarea "Floor refinishing measurement is taking place [DATE]."
click at [510, 347] on span "Add" at bounding box center [507, 355] width 20 height 16
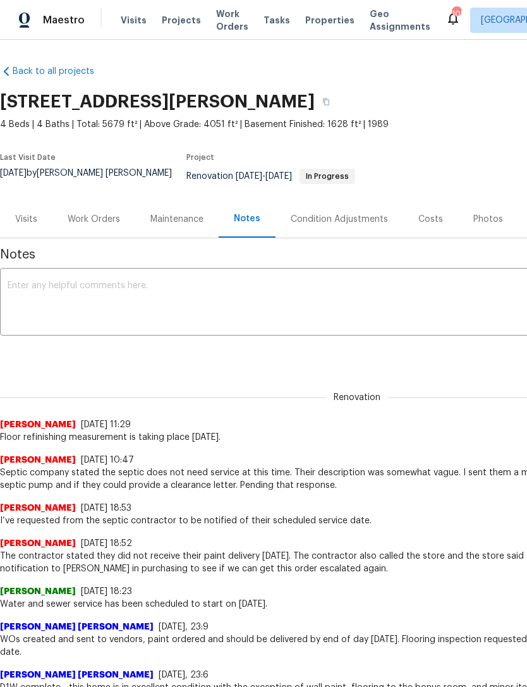
scroll to position [0, 0]
